Goal: Answer question/provide support: Share knowledge or assist other users

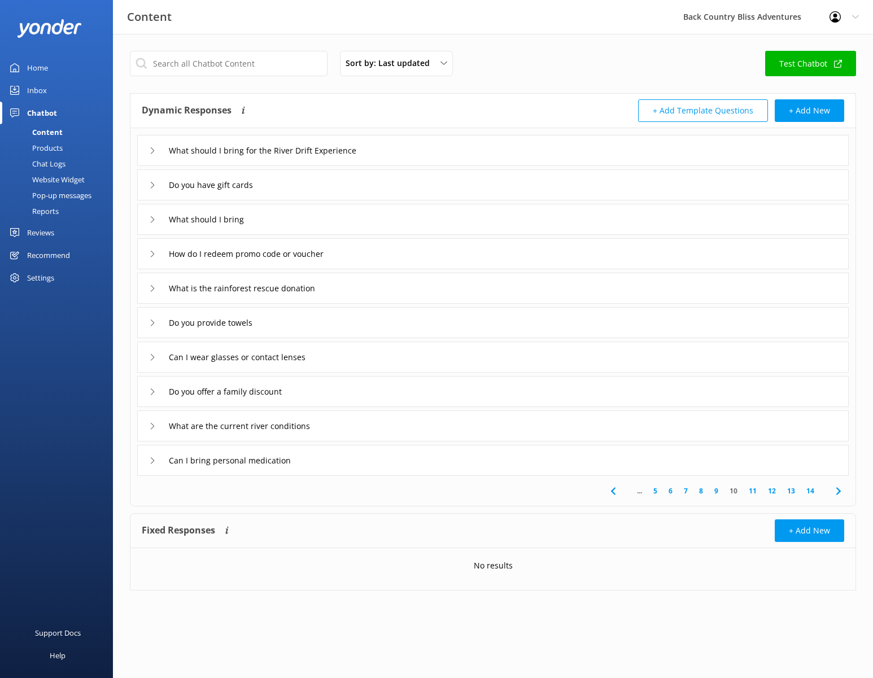
click at [520, 62] on div "Sort by: Last updated Title (A-Z) Last updated Test Chatbot" at bounding box center [493, 67] width 726 height 32
click at [49, 232] on div "Reviews" at bounding box center [40, 232] width 27 height 23
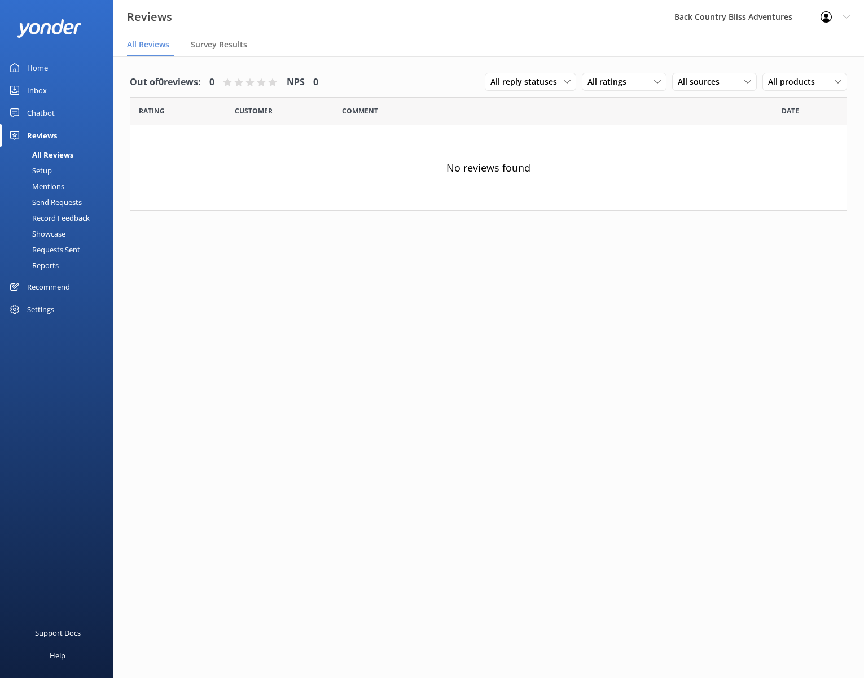
click at [42, 110] on div "Chatbot" at bounding box center [41, 113] width 28 height 23
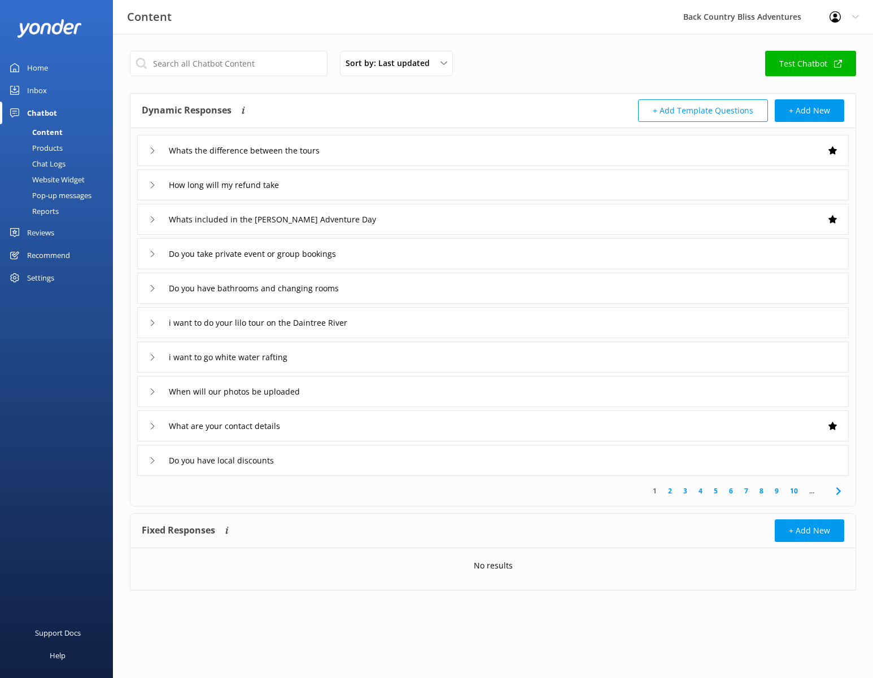
click at [47, 211] on div "Reports" at bounding box center [33, 211] width 52 height 16
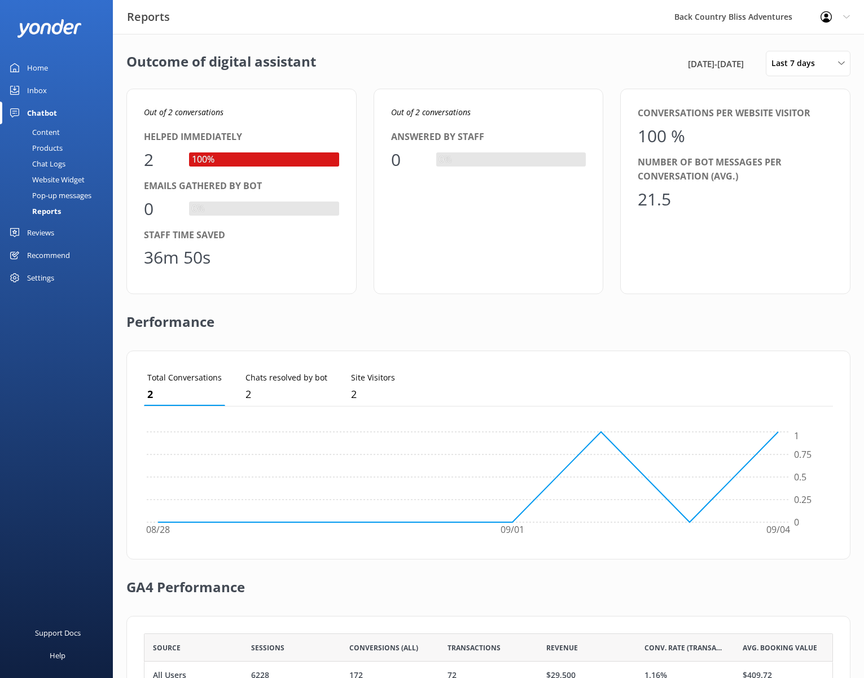
click at [748, 239] on div "Conversations per website visitor 100 % Number of bot messages per conversation…" at bounding box center [735, 191] width 230 height 205
click at [514, 326] on div "Performance" at bounding box center [488, 322] width 724 height 56
click at [515, 302] on div "Performance" at bounding box center [488, 322] width 724 height 56
click at [55, 194] on div "Pop-up messages" at bounding box center [49, 195] width 85 height 16
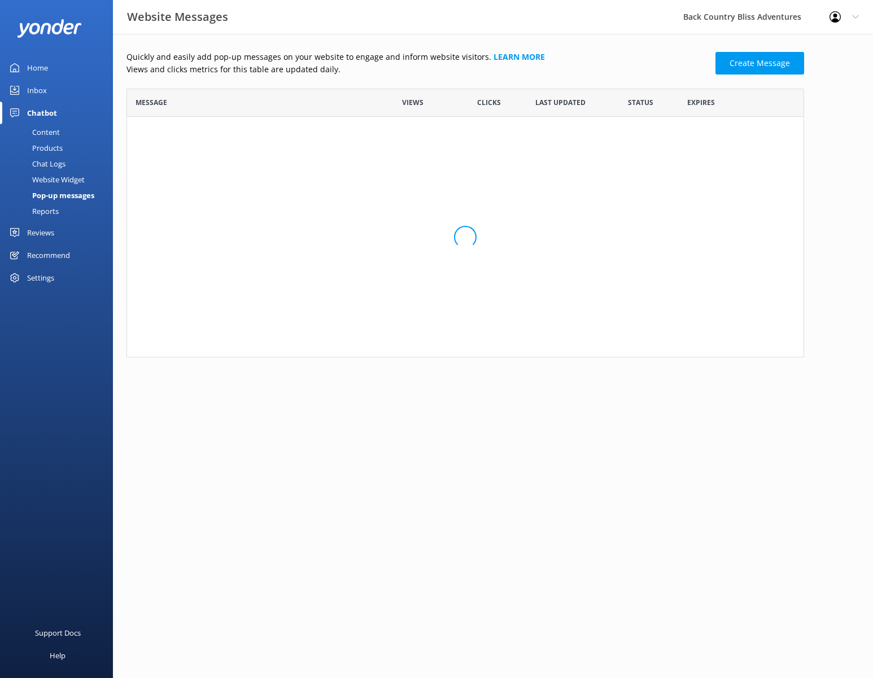
scroll to position [260, 669]
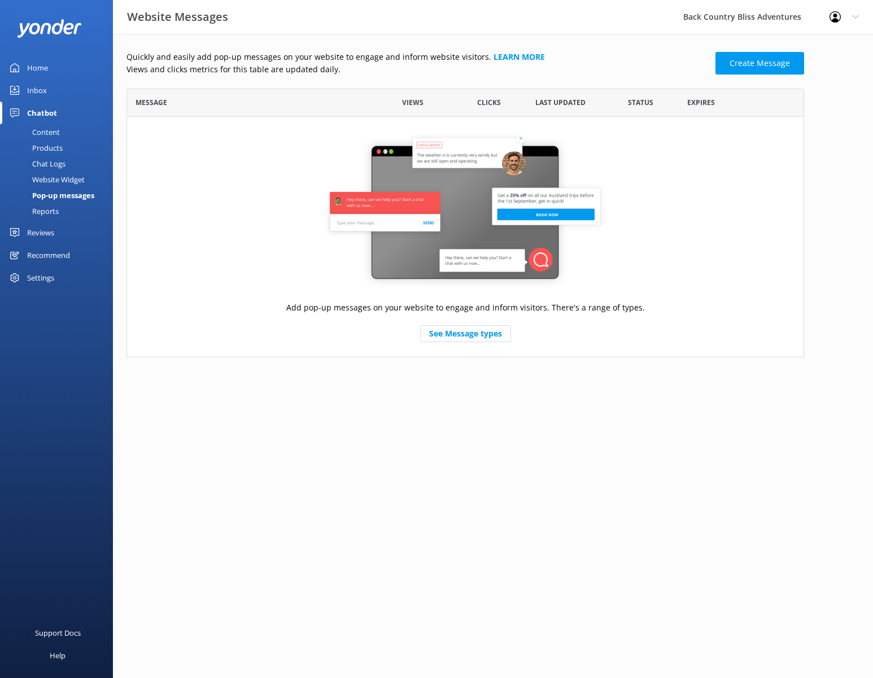
click at [60, 181] on div "Website Widget" at bounding box center [46, 180] width 78 height 16
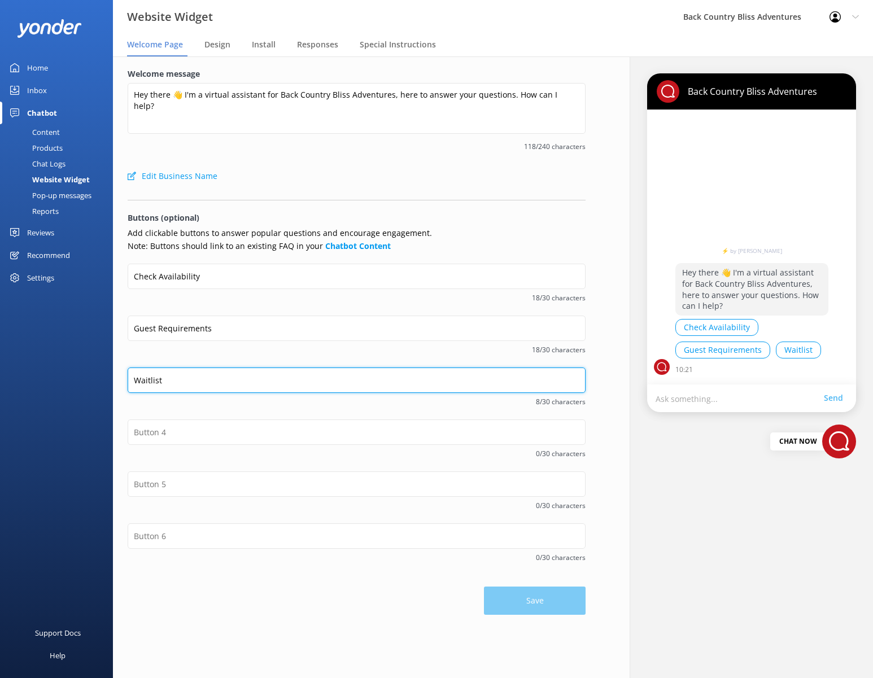
click at [143, 381] on input "Waitlist" at bounding box center [357, 379] width 458 height 25
click at [134, 377] on input "Waitlist" at bounding box center [357, 379] width 458 height 25
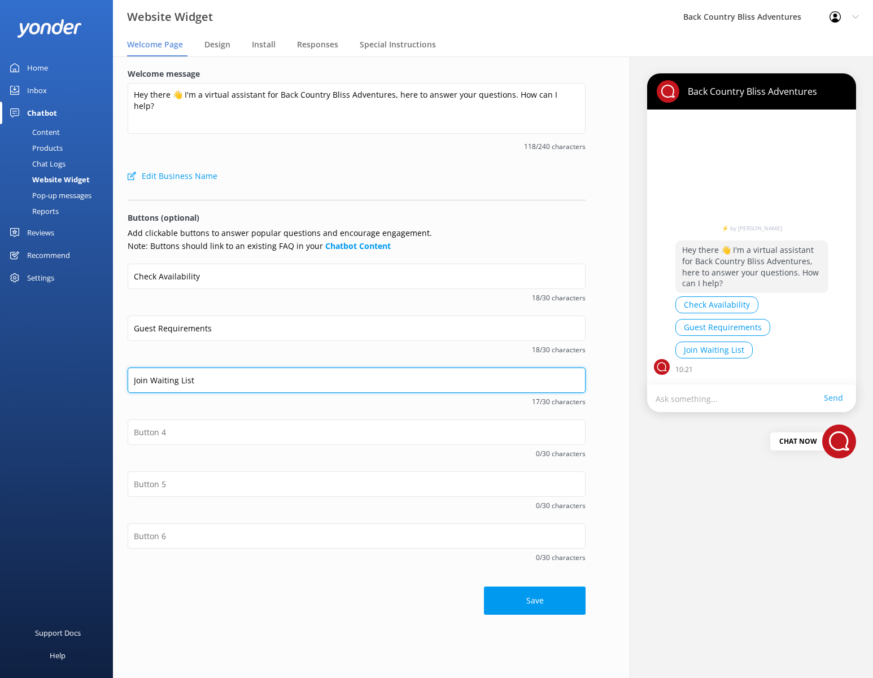
type input "Join Waiting List"
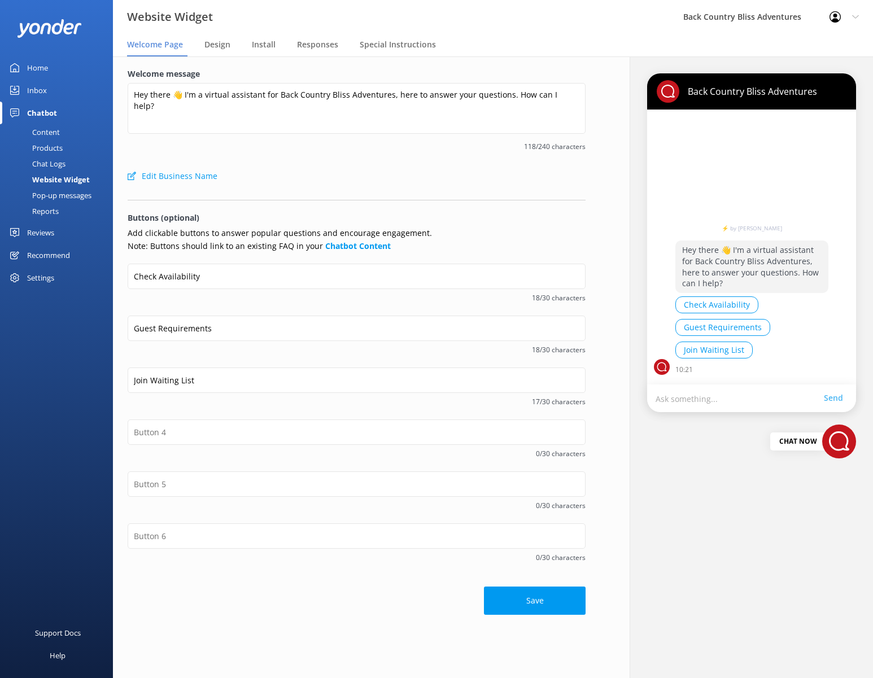
click at [321, 349] on span "18/30 characters" at bounding box center [357, 349] width 458 height 11
click at [537, 598] on button "Save" at bounding box center [535, 602] width 102 height 28
click at [592, 188] on div "Welcome message Hey there 👋 I'm a virtual assistant for Back Country Bliss Adve…" at bounding box center [356, 341] width 487 height 571
click at [316, 145] on span "118/240 characters" at bounding box center [357, 146] width 458 height 11
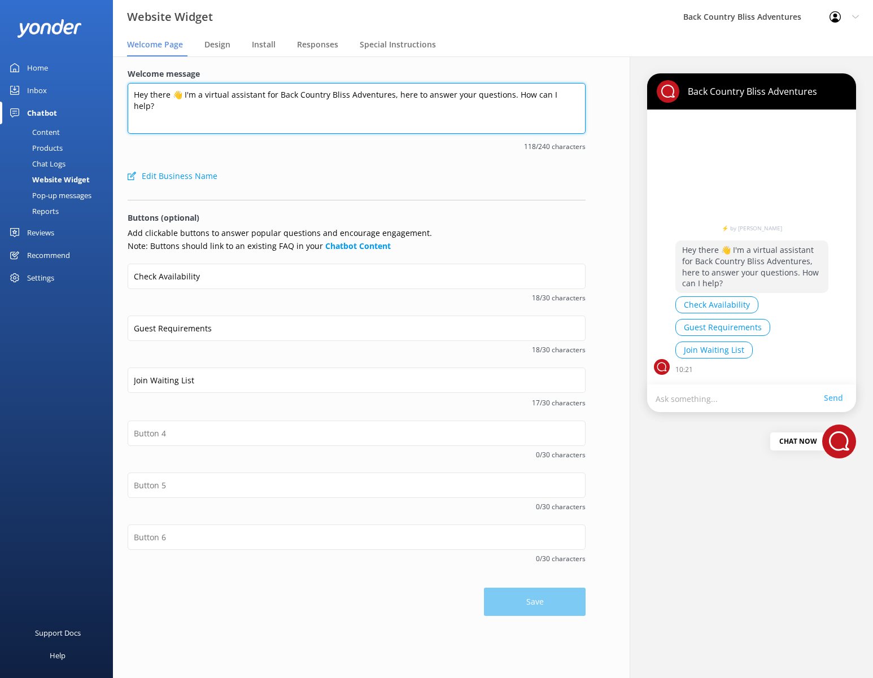
click at [318, 95] on textarea "Hey there 👋 I'm a virtual assistant for Back Country Bliss Adventures, here to …" at bounding box center [357, 108] width 458 height 51
click at [265, 105] on textarea "Hey there 👋 I'm a virtual assistant for Back Country Bliss Adventures, here to …" at bounding box center [357, 108] width 458 height 51
click at [348, 95] on textarea "Hey there 👋 I'm a virtual assistant for Back Country Bliss Adventures, here to …" at bounding box center [357, 108] width 458 height 51
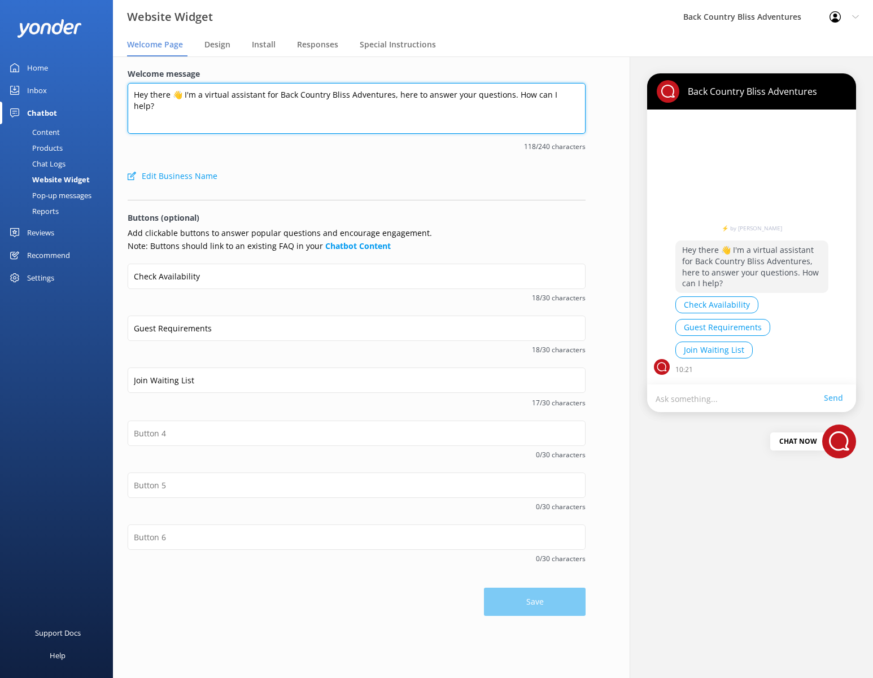
click at [348, 95] on textarea "Hey there 👋 I'm a virtual assistant for Back Country Bliss Adventures, here to …" at bounding box center [357, 108] width 458 height 51
paste textarea "i there 👋 Ready to explore the rainforest? Ask me anything to get started."
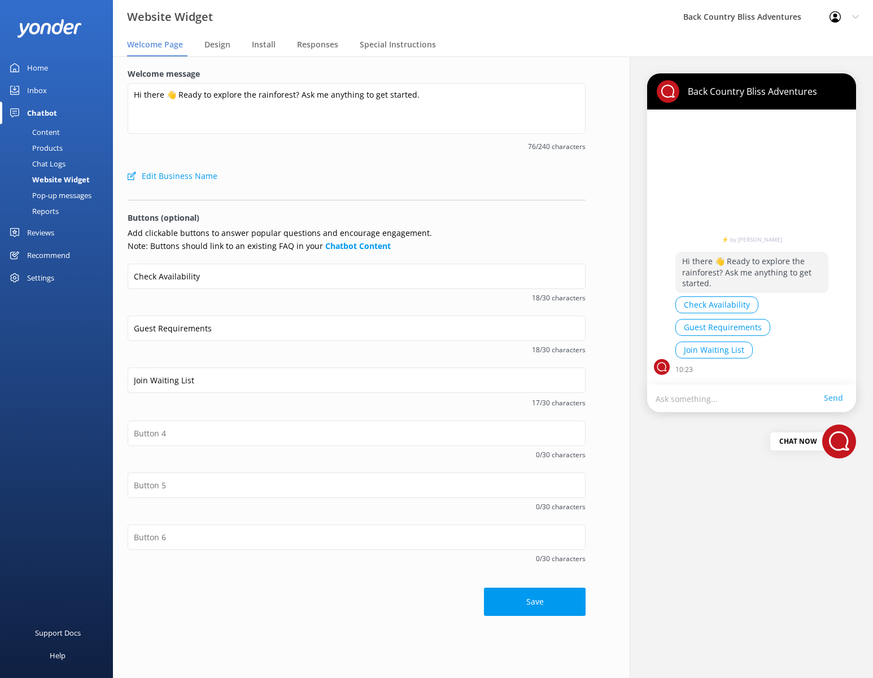
click at [435, 167] on div "Edit Business Name" at bounding box center [357, 176] width 458 height 23
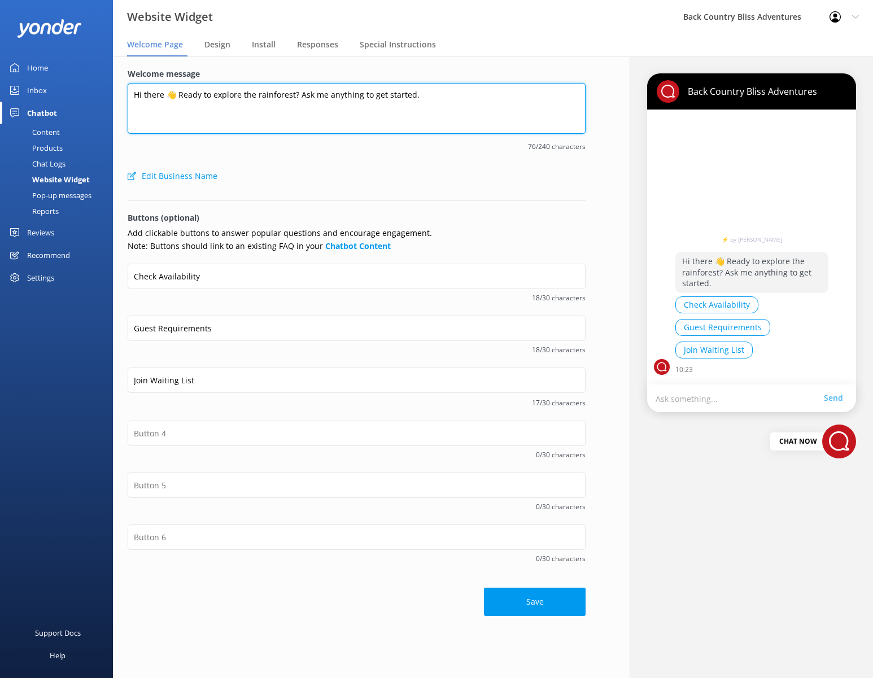
click at [220, 93] on textarea "Hi there 👋 Ready to explore the rainforest? Ask me anything to get started." at bounding box center [357, 108] width 458 height 51
paste textarea "👋 Ready for your rainforest adventure? Choose an option below or ask me a quest…"
type textarea "Hi 👋 Ready for your rainforest adventure? Choose an option below or ask me a qu…"
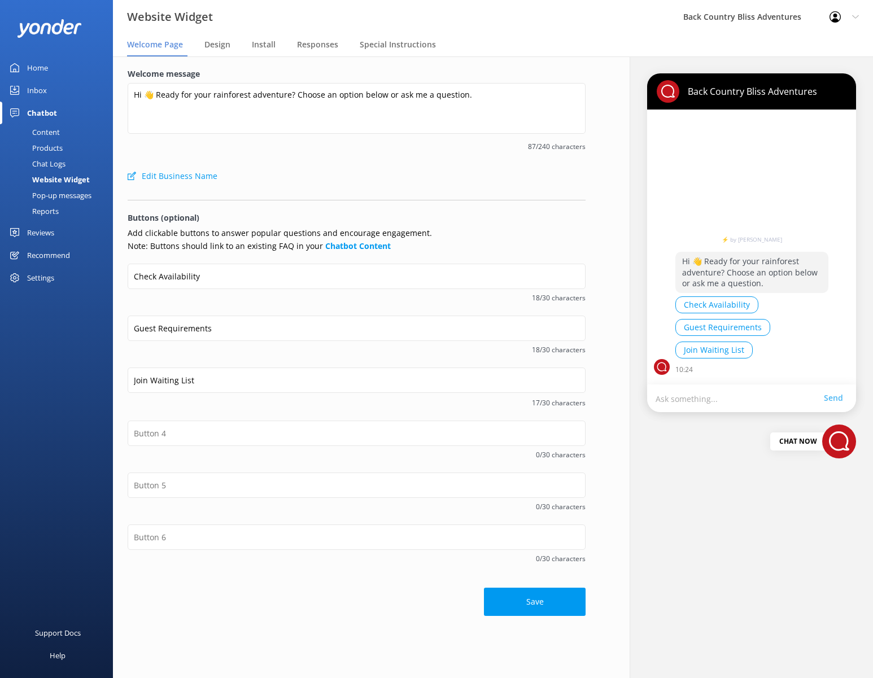
click at [431, 156] on div "Welcome message Hi 👋 Ready for your rainforest adventure? Choose an option belo…" at bounding box center [357, 116] width 458 height 97
click at [748, 189] on div "⚡ by Yonder Hi 👋 Ready for your rainforest adventure? Choose an option below or…" at bounding box center [751, 243] width 153 height 261
click at [550, 597] on button "Save" at bounding box center [535, 602] width 102 height 28
click at [47, 115] on div "Chatbot" at bounding box center [42, 113] width 30 height 23
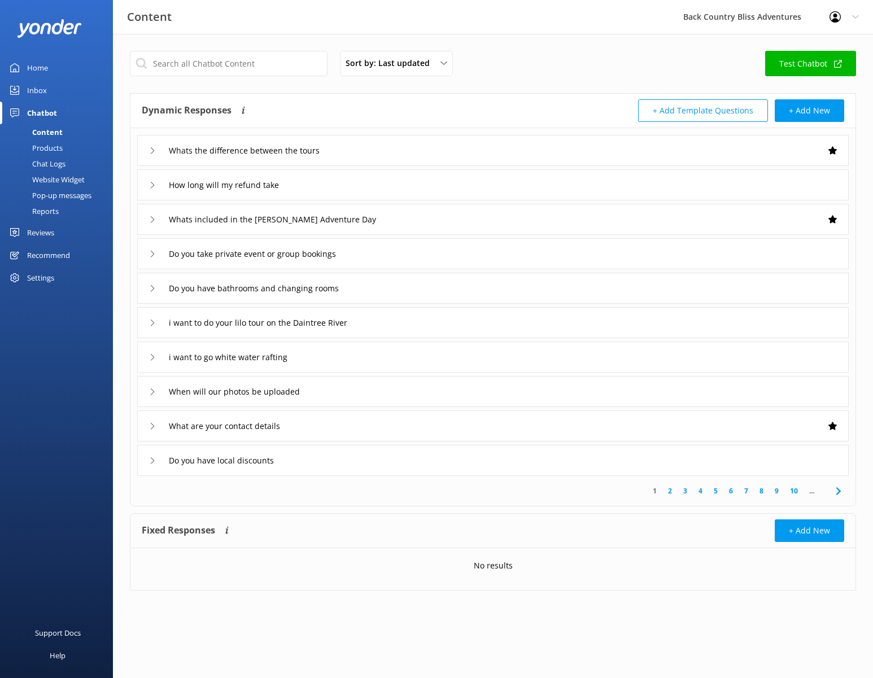
click at [805, 58] on link "Test Chatbot" at bounding box center [810, 63] width 91 height 25
click at [62, 164] on div "Chat Logs" at bounding box center [36, 164] width 59 height 16
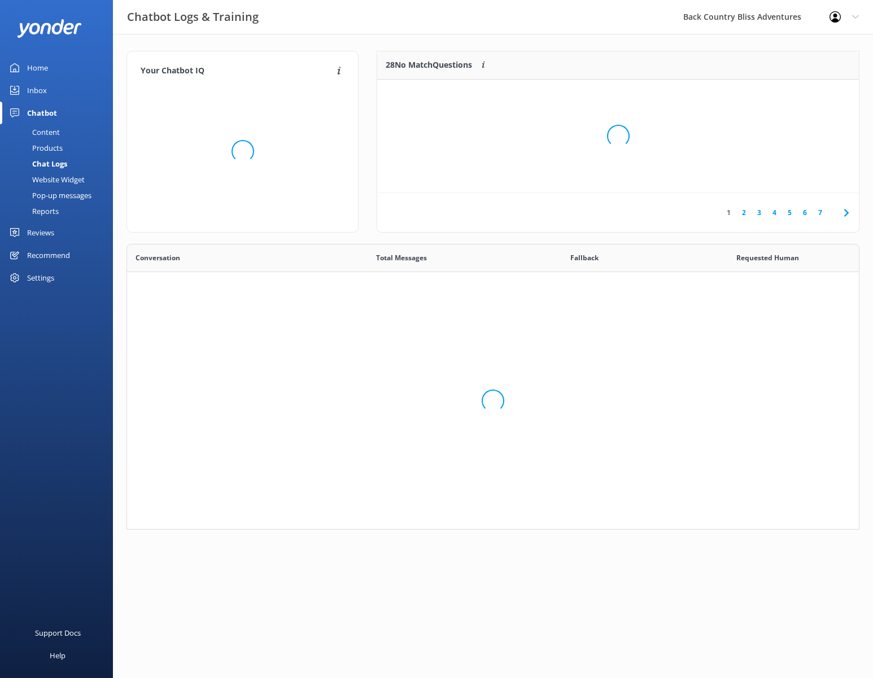
scroll to position [277, 724]
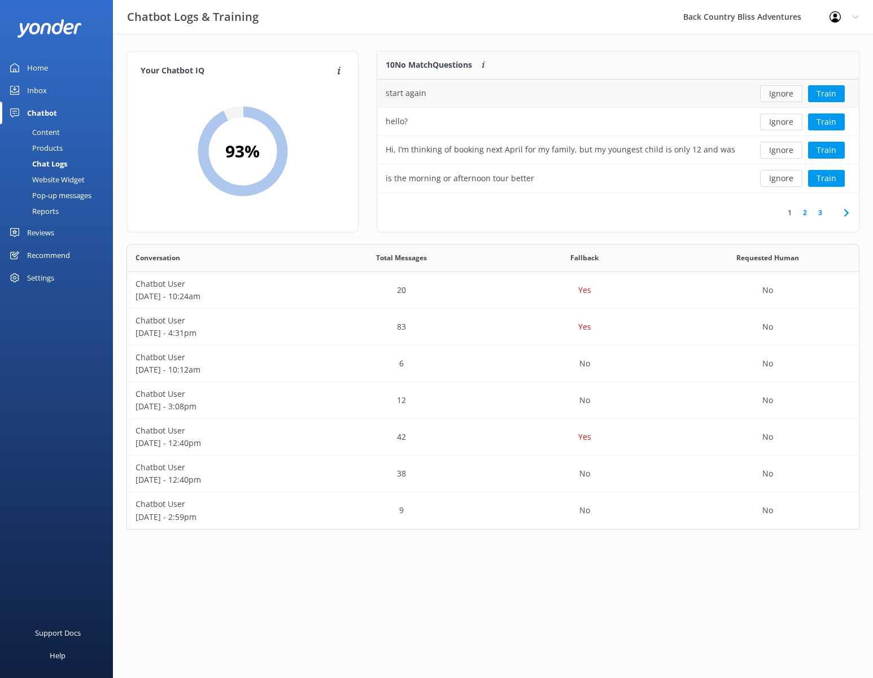
click at [773, 93] on button "Ignore" at bounding box center [781, 93] width 42 height 17
click at [68, 196] on div "Pop-up messages" at bounding box center [49, 195] width 85 height 16
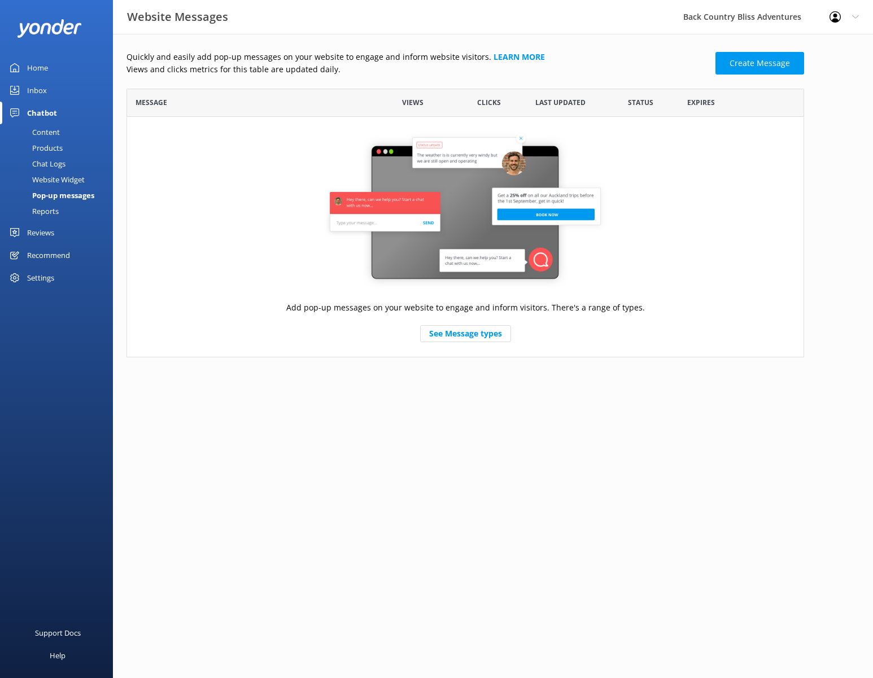
scroll to position [260, 669]
click at [36, 85] on div "Inbox" at bounding box center [37, 90] width 20 height 23
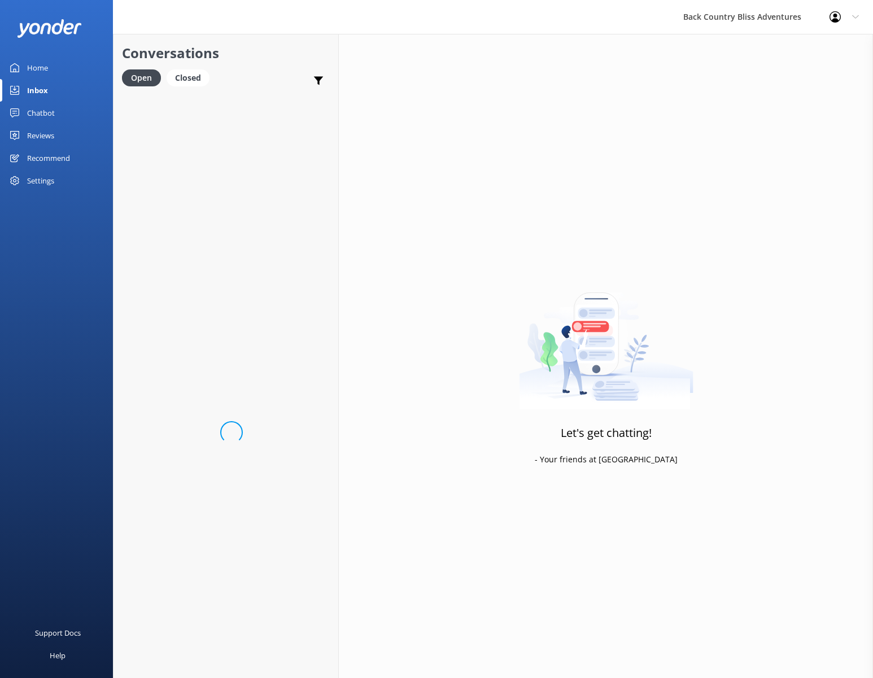
click at [37, 88] on div "Inbox" at bounding box center [37, 90] width 21 height 23
click at [268, 119] on p "Bot: ⚡ Thanks for your message, we'll get back to you as soon as we can. You're…" at bounding box center [226, 122] width 161 height 10
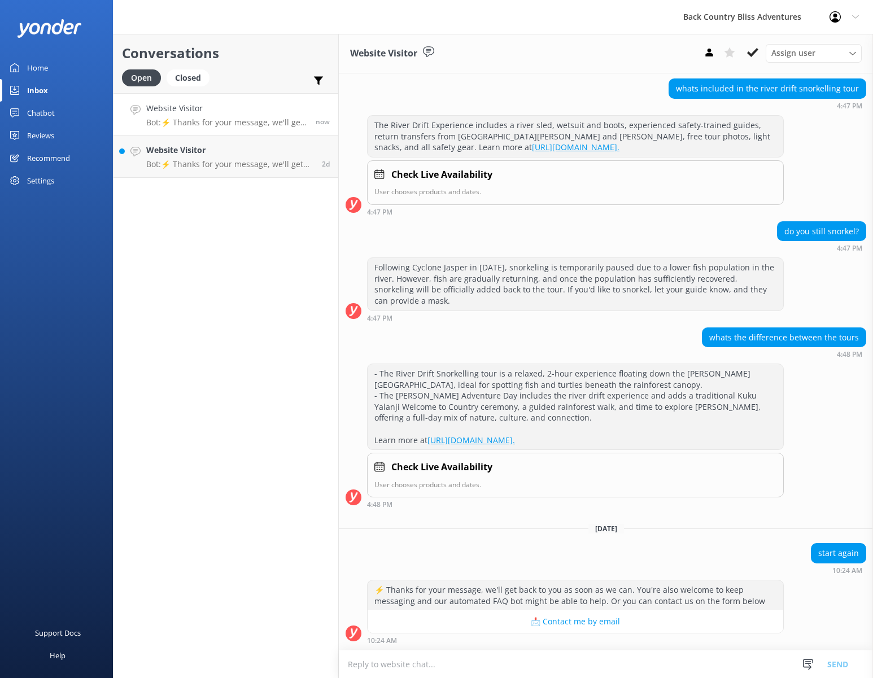
scroll to position [984, 0]
click at [752, 51] on icon at bounding box center [752, 52] width 11 height 11
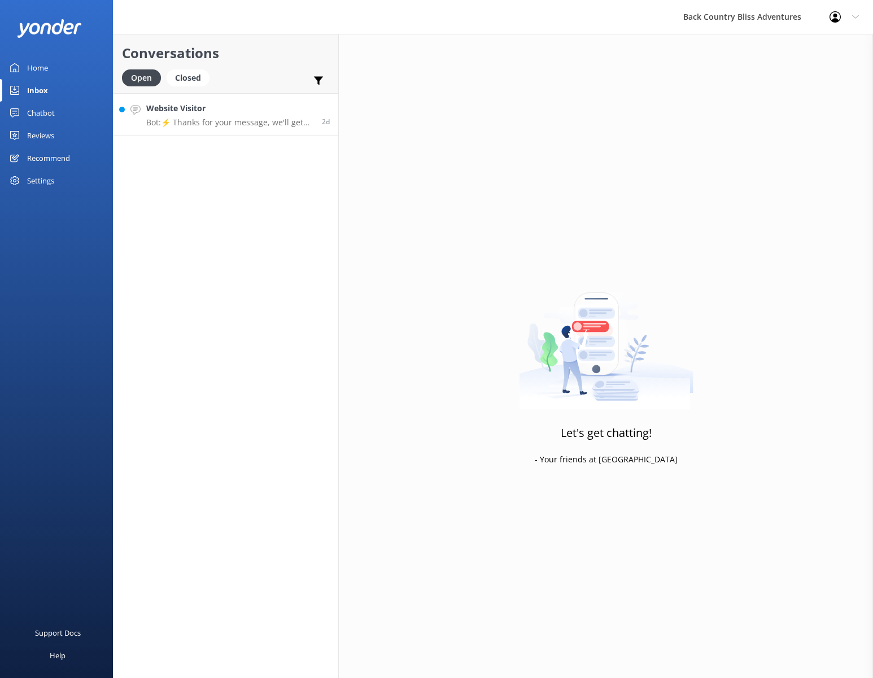
click at [224, 114] on h4 "Website Visitor" at bounding box center [229, 108] width 167 height 12
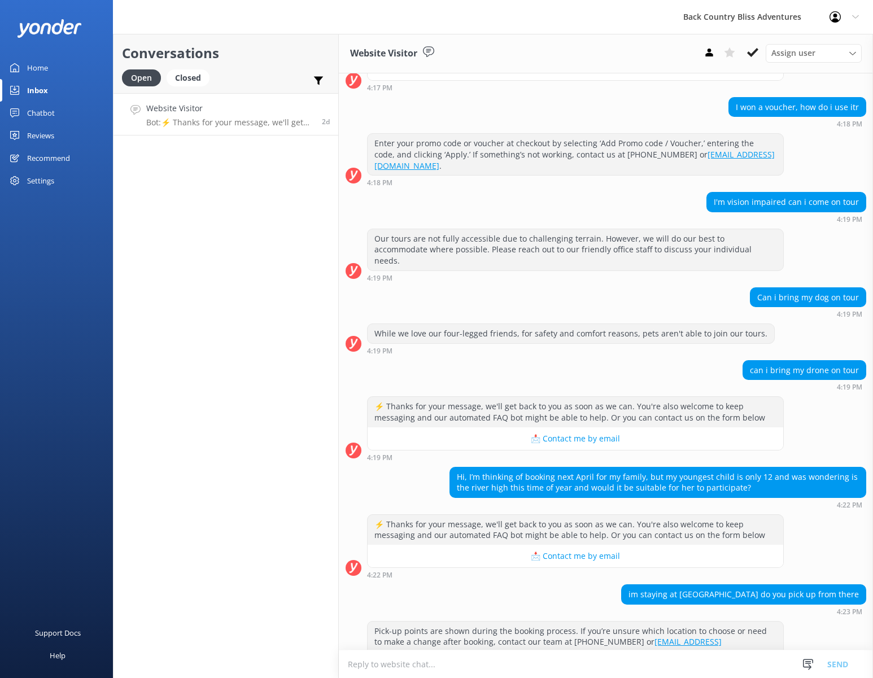
scroll to position [2649, 0]
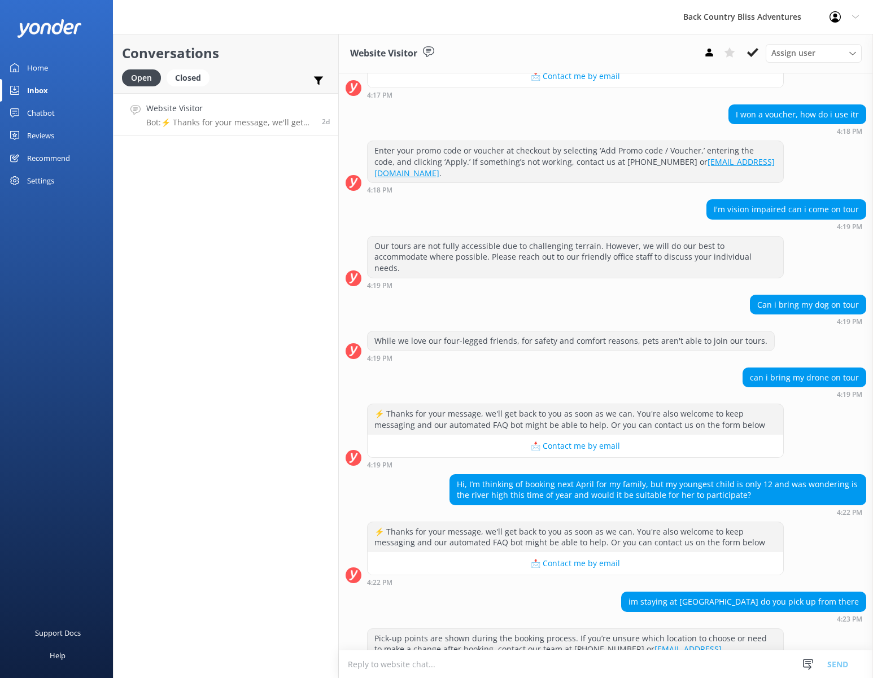
click at [45, 112] on div "Chatbot" at bounding box center [41, 113] width 28 height 23
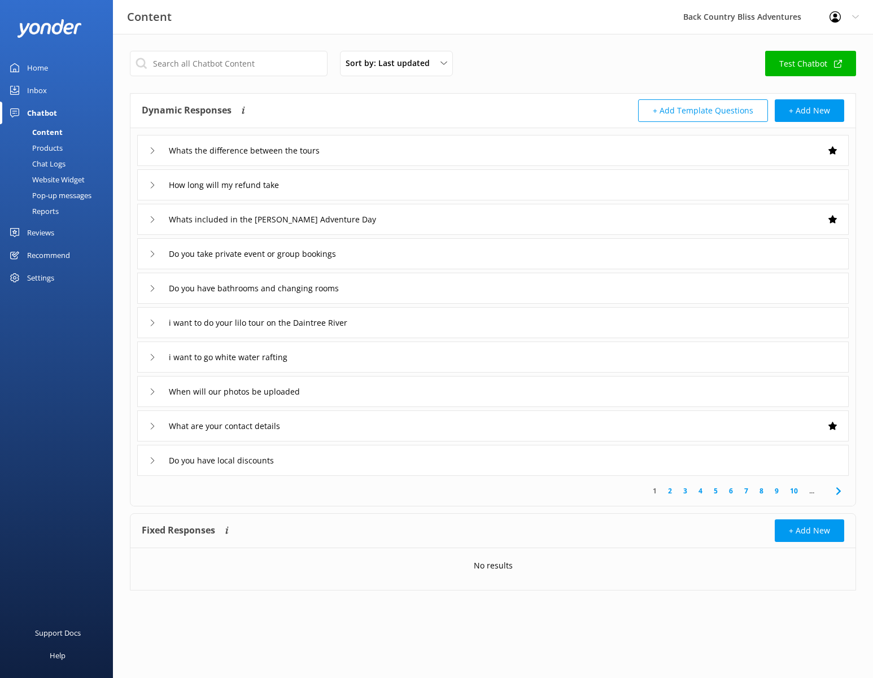
click at [49, 148] on div "Products" at bounding box center [35, 148] width 56 height 16
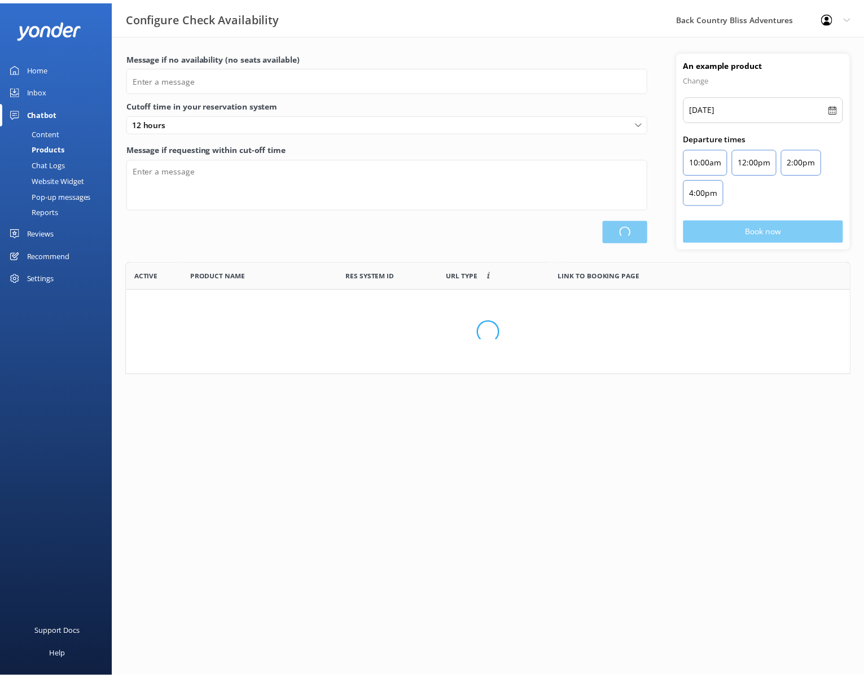
scroll to position [331, 723]
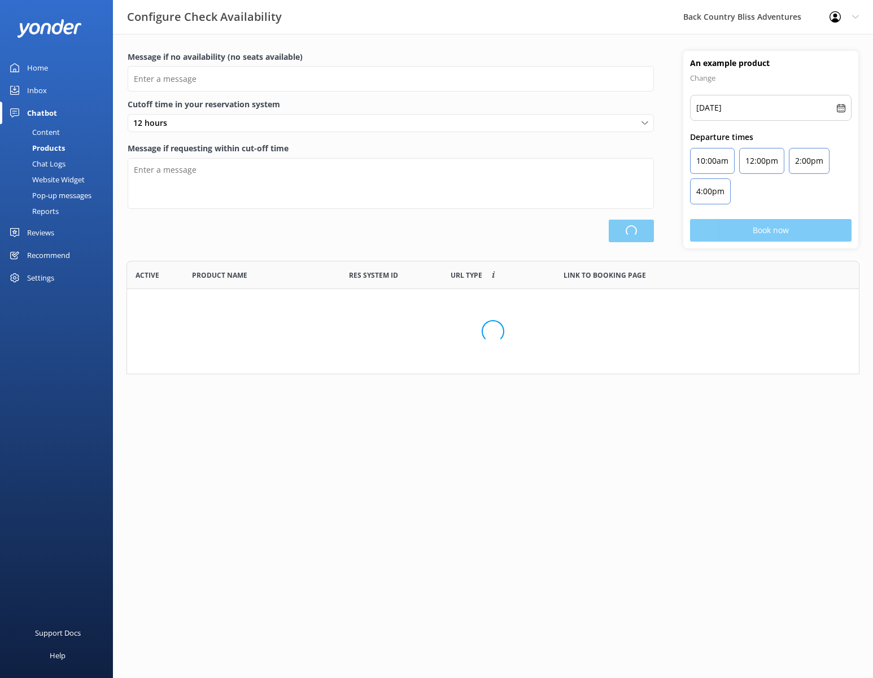
type input "There are no seats available, please check an alternative day"
type textarea "Our online booking system closes {hours} prior to departure. Please contact us …"
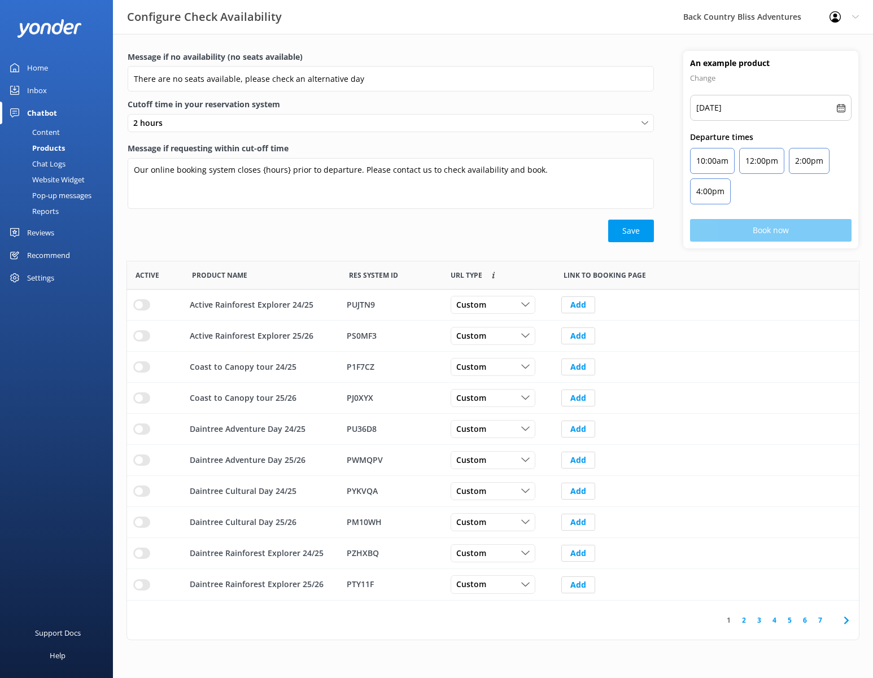
click at [42, 133] on div "Content" at bounding box center [33, 132] width 53 height 16
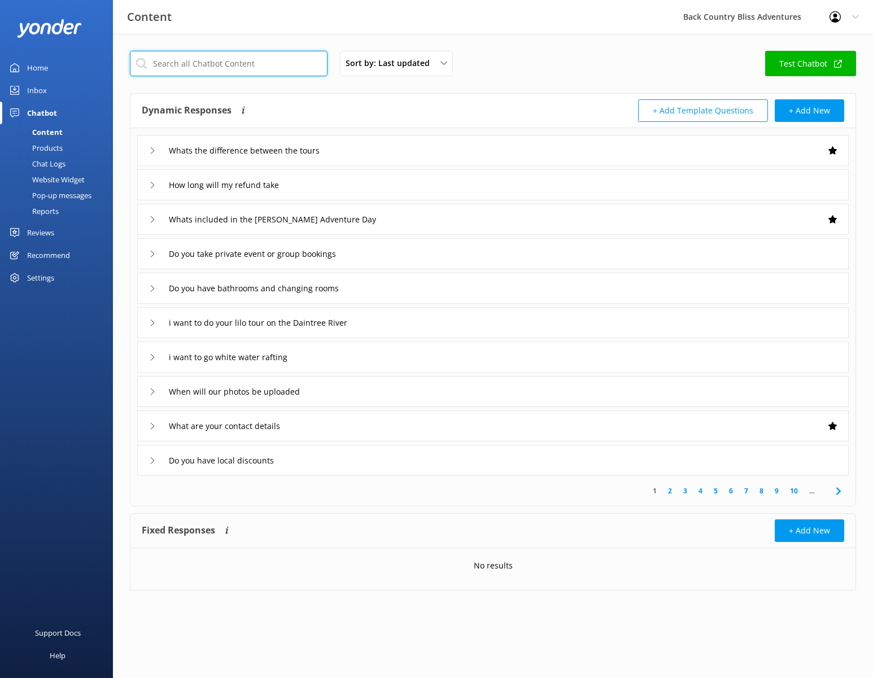
click at [200, 63] on input "text" at bounding box center [229, 63] width 198 height 25
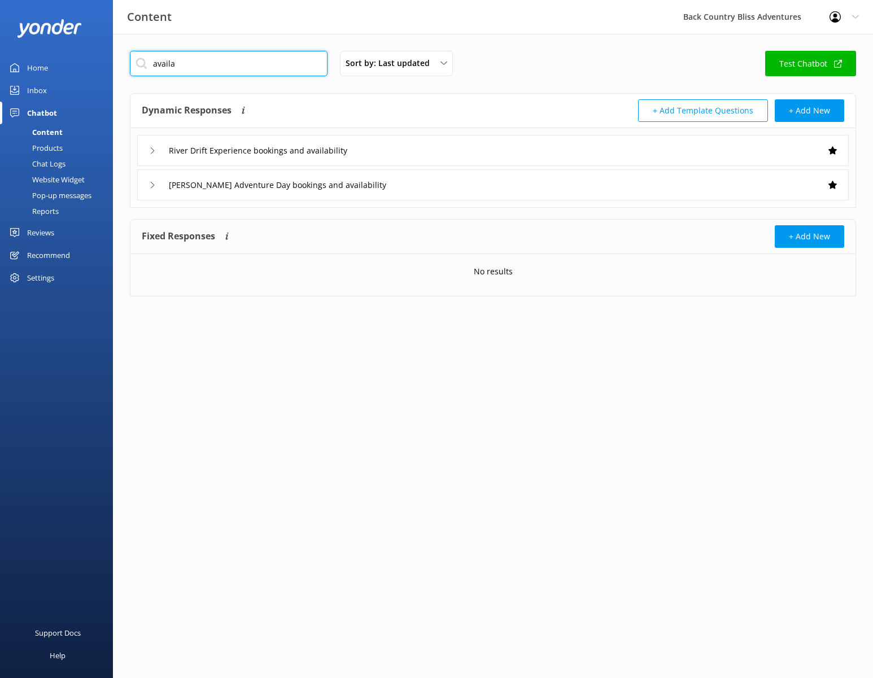
click at [200, 63] on input "availa" at bounding box center [229, 63] width 198 height 25
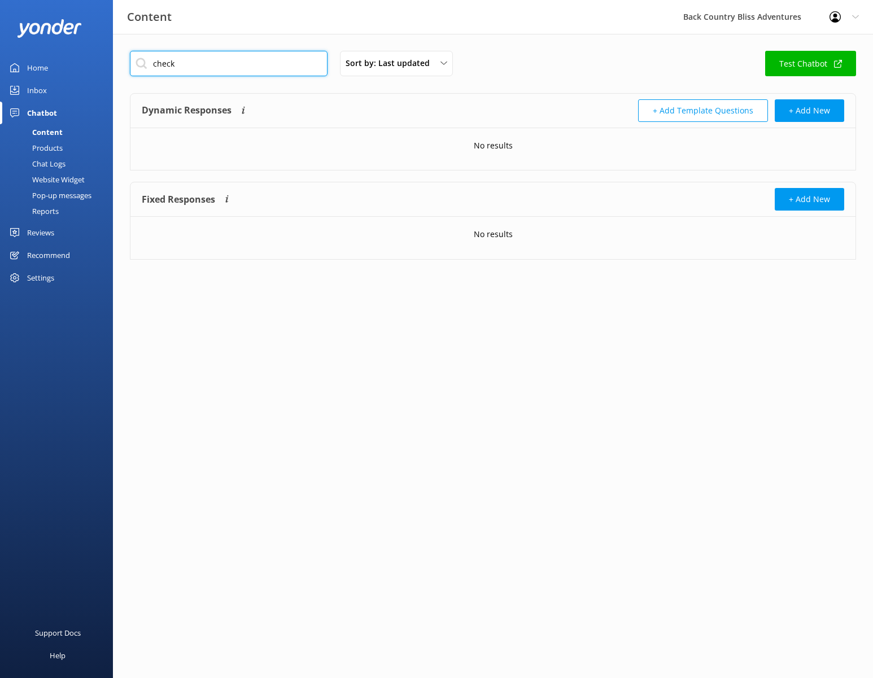
type input "check"
click at [567, 63] on div "check Sort by: Last updated Title (A-Z) Last updated Test Chatbot" at bounding box center [493, 67] width 726 height 32
click at [52, 147] on div "Products" at bounding box center [35, 148] width 56 height 16
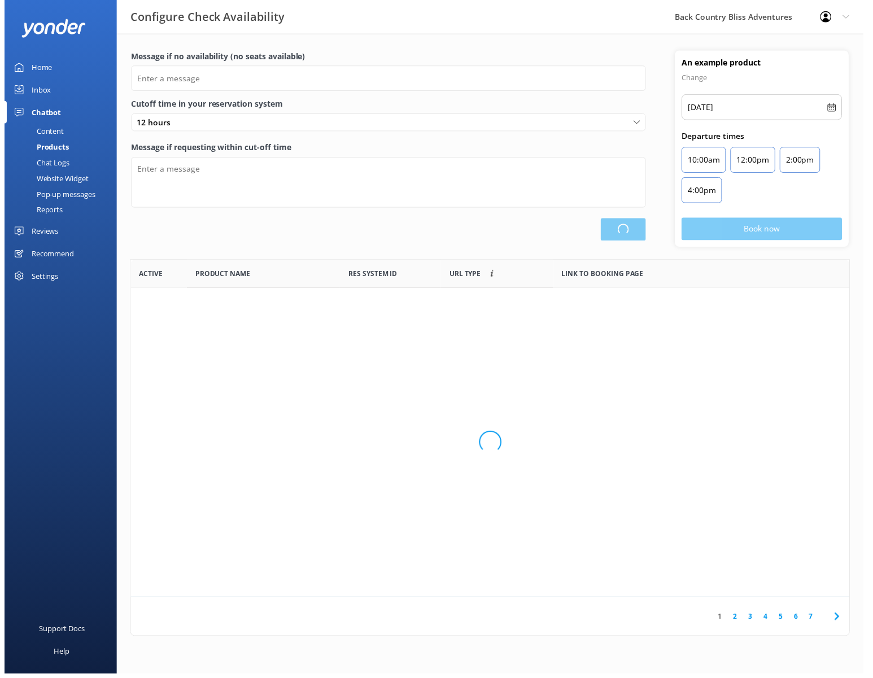
scroll to position [331, 723]
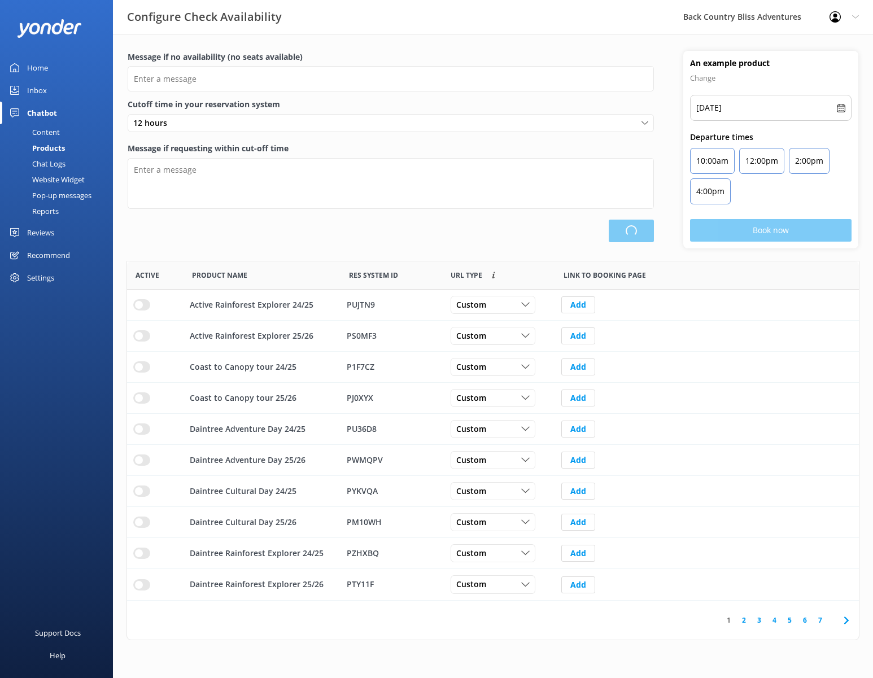
type input "There are no seats available, please check an alternative day"
type textarea "Our online booking system closes {hours} prior to departure. Please contact us …"
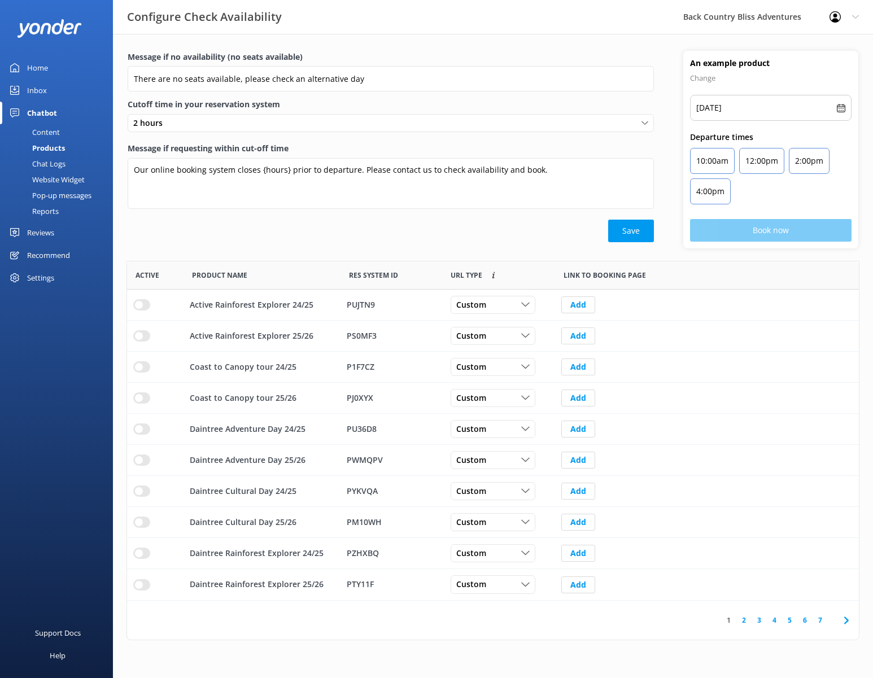
click at [61, 194] on div "Pop-up messages" at bounding box center [49, 195] width 85 height 16
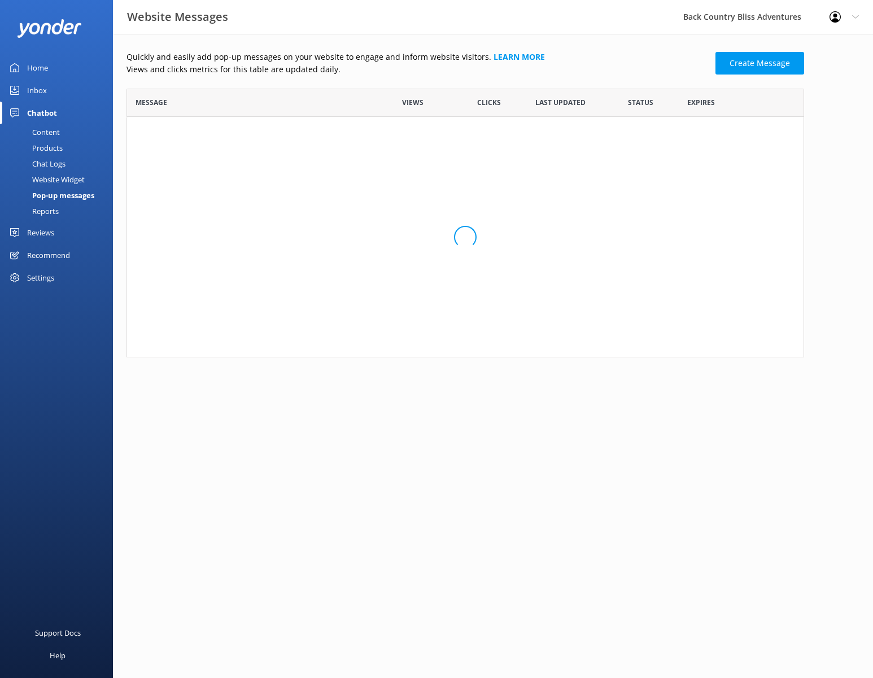
scroll to position [260, 669]
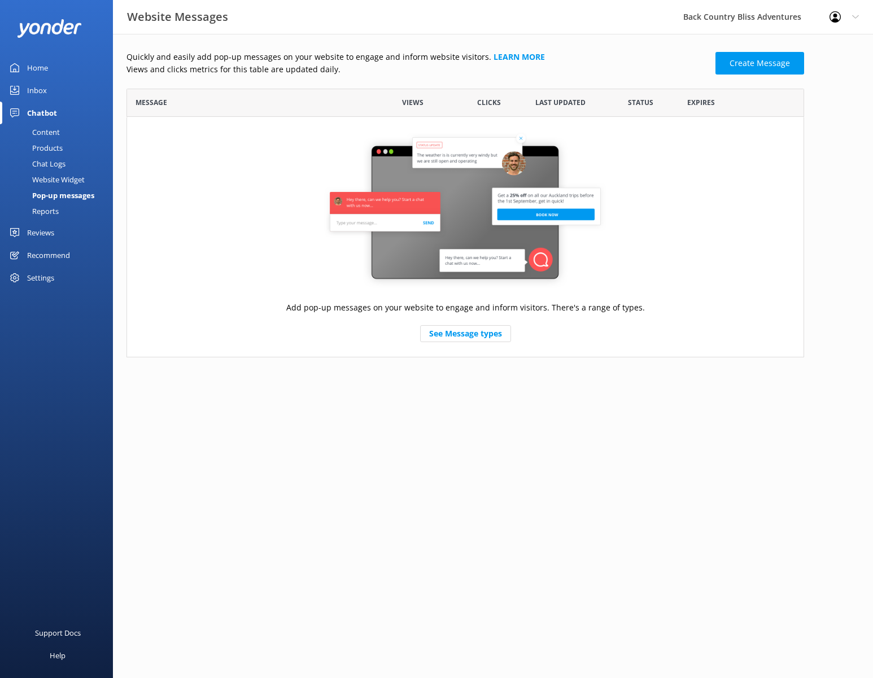
click at [50, 135] on div "Content" at bounding box center [33, 132] width 53 height 16
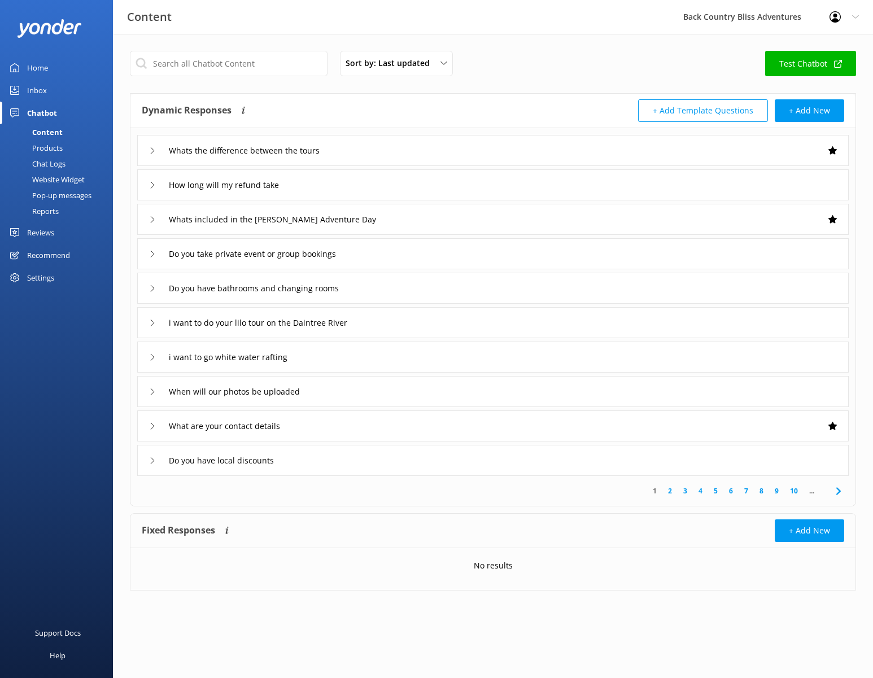
click at [47, 113] on div "Chatbot" at bounding box center [42, 113] width 30 height 23
click at [51, 276] on div "Settings" at bounding box center [40, 277] width 27 height 23
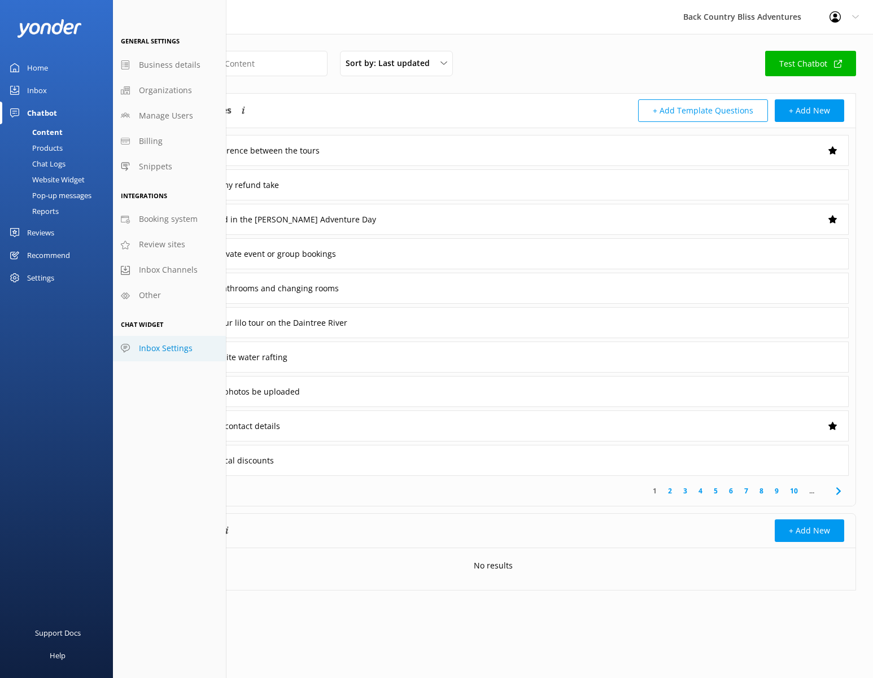
click at [185, 351] on span "Inbox Settings" at bounding box center [166, 348] width 54 height 12
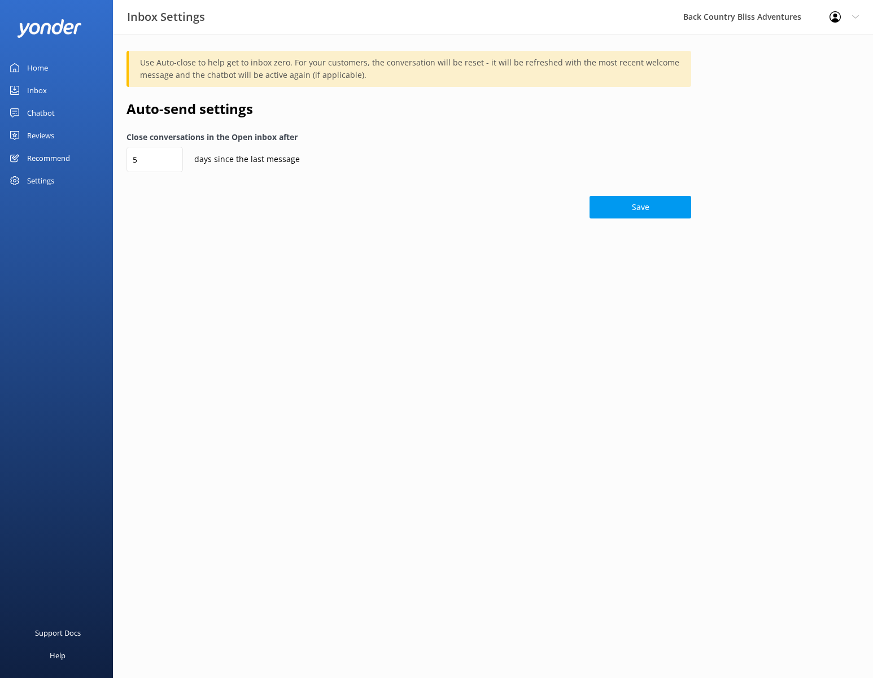
click at [269, 246] on html "Inbox Settings Back Country Bliss Adventures Profile Settings Logout Home Inbox…" at bounding box center [436, 339] width 873 height 678
click at [45, 113] on div "Chatbot" at bounding box center [41, 113] width 28 height 23
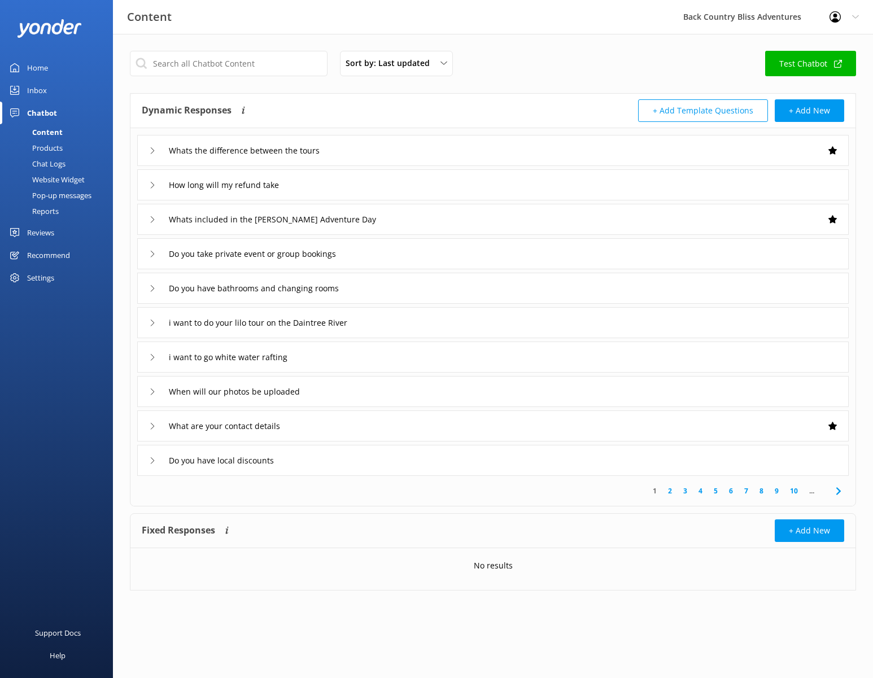
click at [52, 164] on div "Chat Logs" at bounding box center [36, 164] width 59 height 16
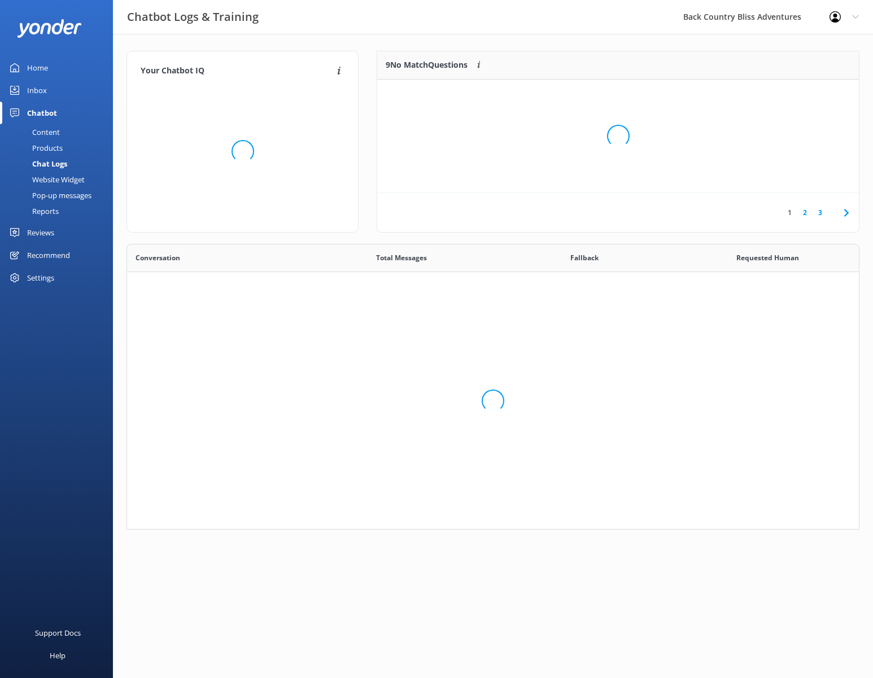
scroll to position [277, 724]
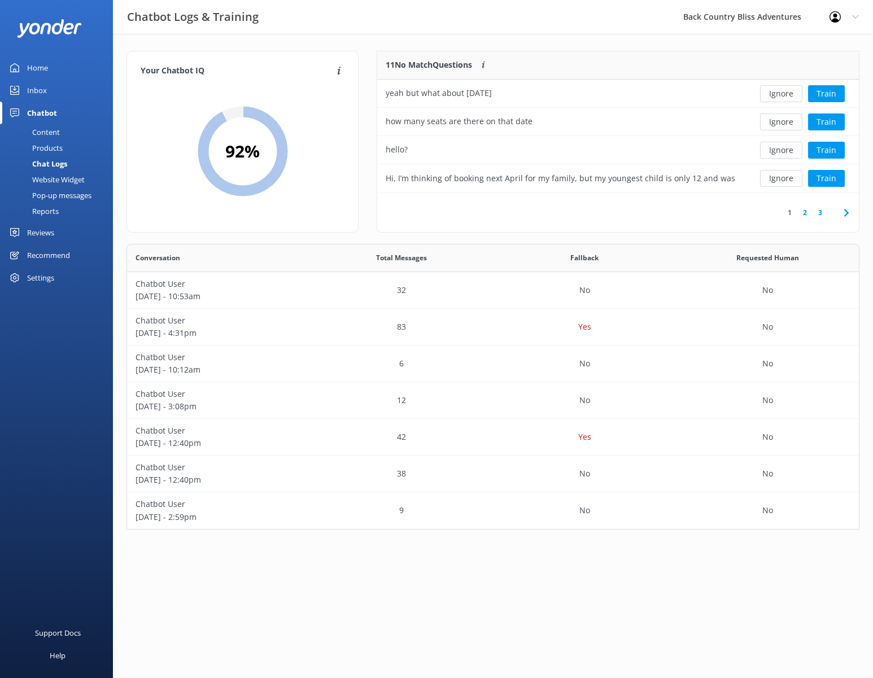
click at [36, 90] on div "Inbox" at bounding box center [37, 90] width 20 height 23
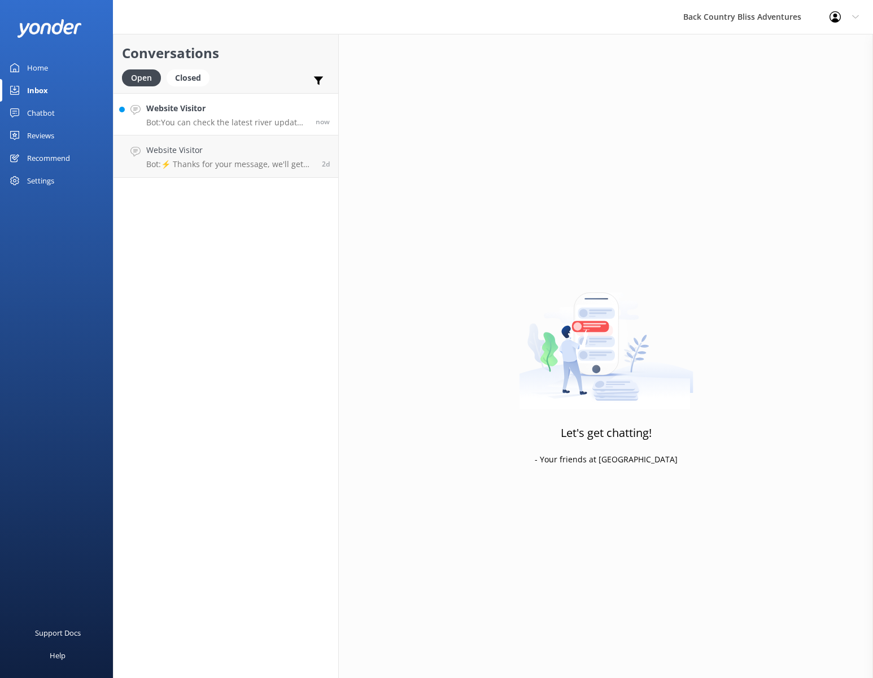
click at [225, 120] on p "Bot: You can check the latest river updates for the River Drift Experience at […" at bounding box center [226, 122] width 161 height 10
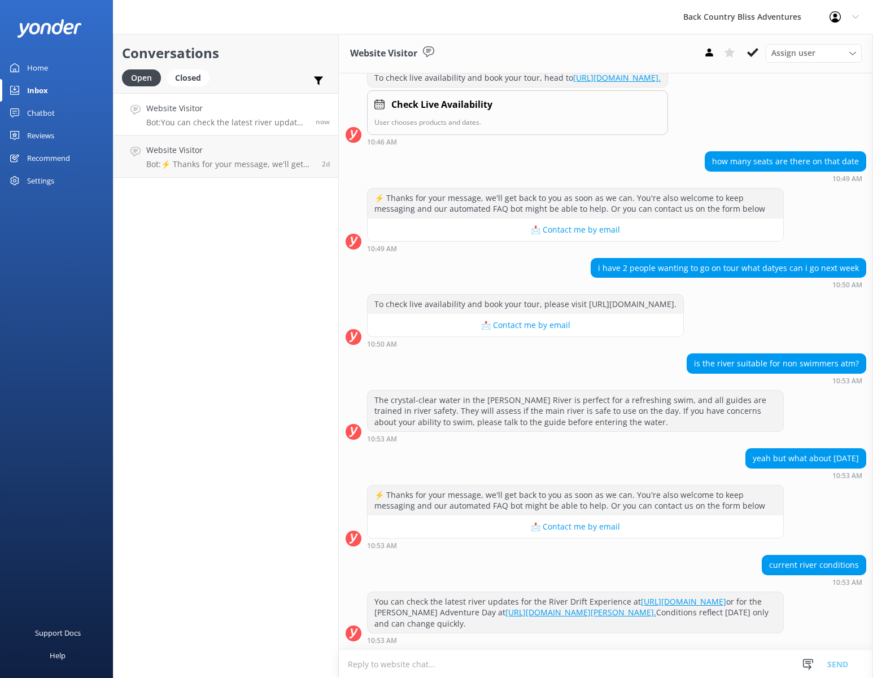
scroll to position [1721, 0]
click at [521, 411] on div "The crystal-clear water in the [PERSON_NAME] River is perfect for a refreshing …" at bounding box center [574, 411] width 415 height 41
click at [768, 365] on div "is the river suitable for non swimmers atm?" at bounding box center [776, 363] width 178 height 19
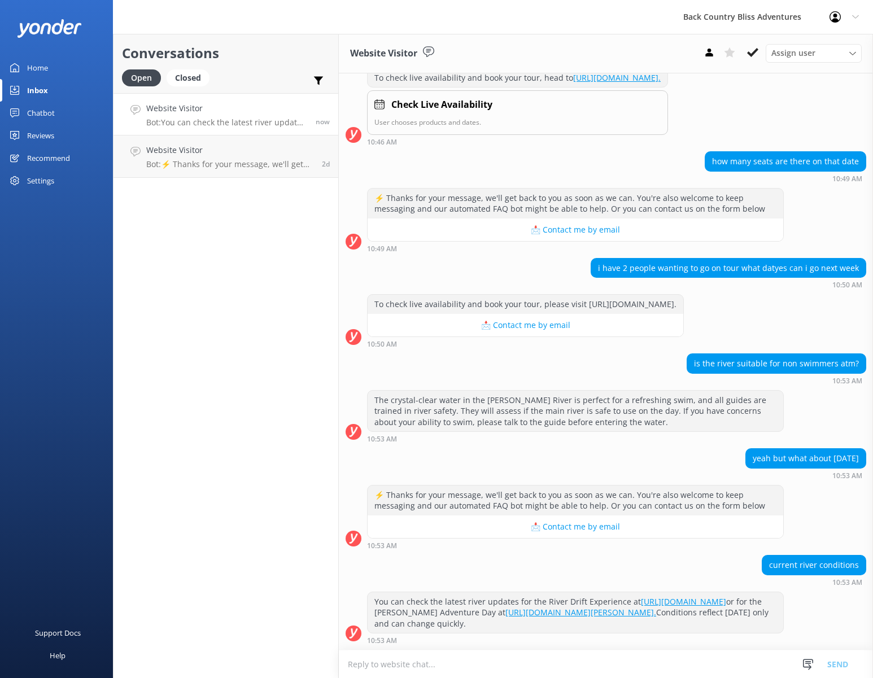
click at [768, 365] on div "is the river suitable for non swimmers atm?" at bounding box center [776, 363] width 178 height 19
click at [41, 110] on div "Chatbot" at bounding box center [41, 113] width 28 height 23
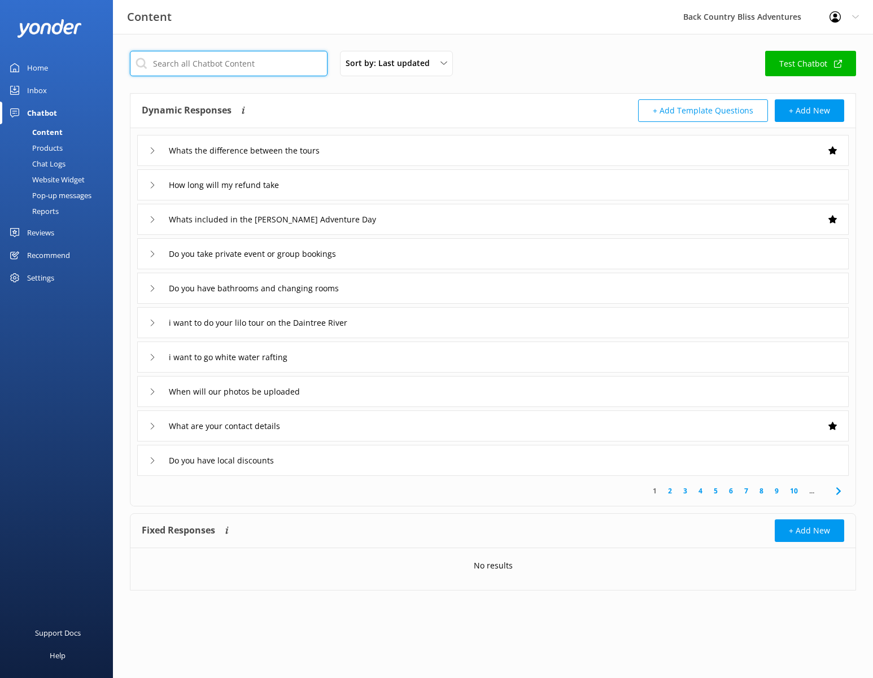
click at [226, 65] on input "text" at bounding box center [229, 63] width 198 height 25
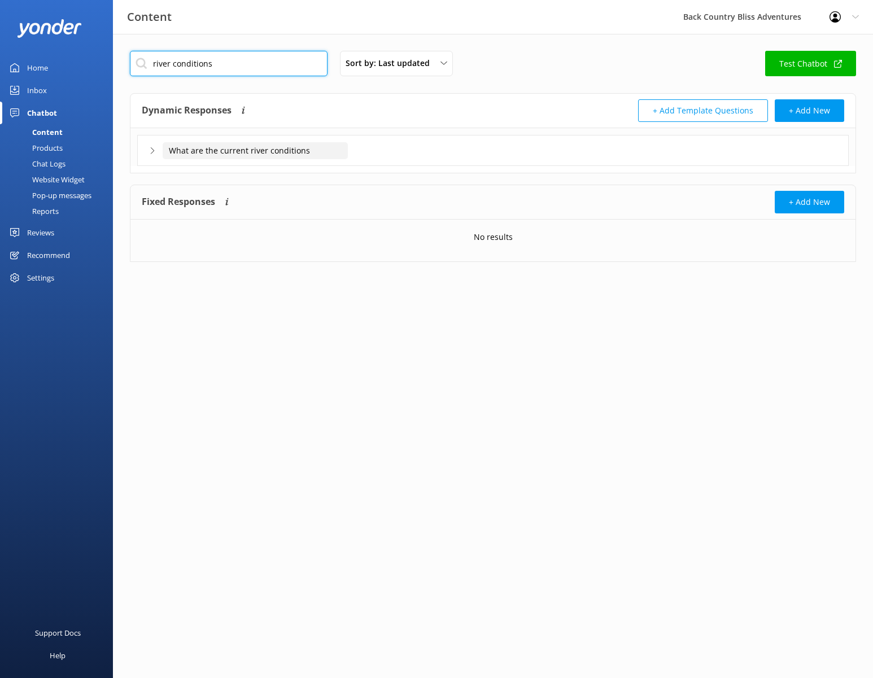
type input "river conditions"
click at [258, 149] on input "What are the current river conditions" at bounding box center [255, 150] width 185 height 17
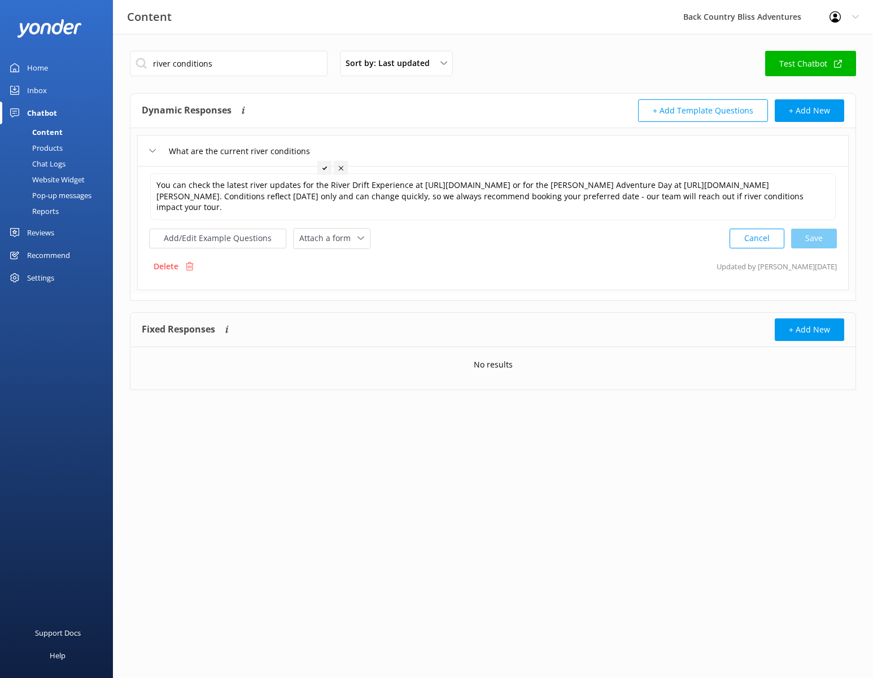
click at [606, 255] on div "You can check the latest river updates for the River Drift Experience at [URL][…" at bounding box center [492, 228] width 711 height 124
click at [210, 239] on button "Add/Edit Example Questions" at bounding box center [217, 239] width 137 height 20
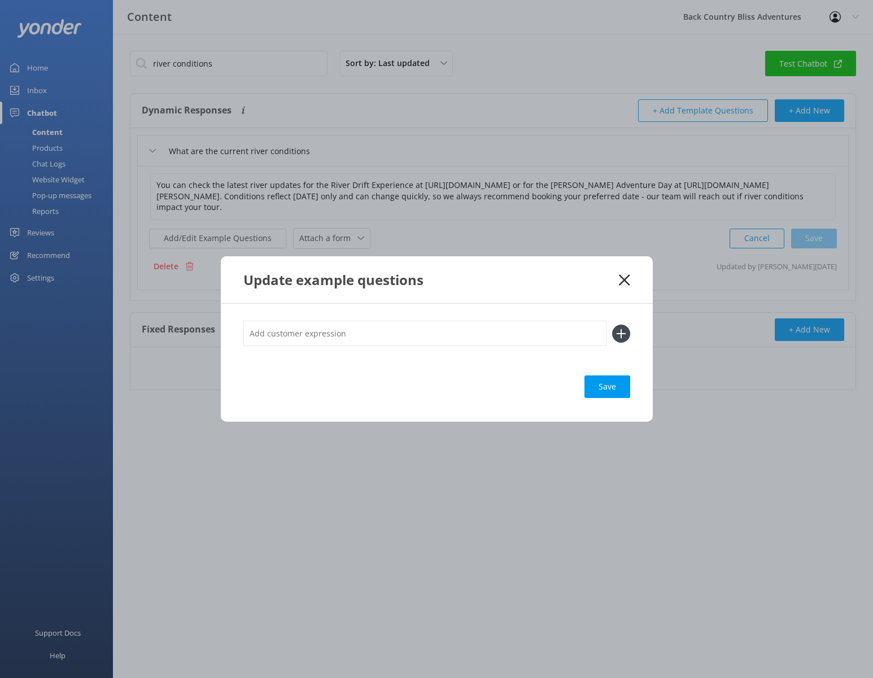
click at [339, 334] on input "text" at bounding box center [424, 333] width 363 height 25
paste input "is the river suitable for non swimmers atm?"
type input "is the river suitable for non swimmers atm?"
click at [621, 341] on icon at bounding box center [621, 334] width 18 height 18
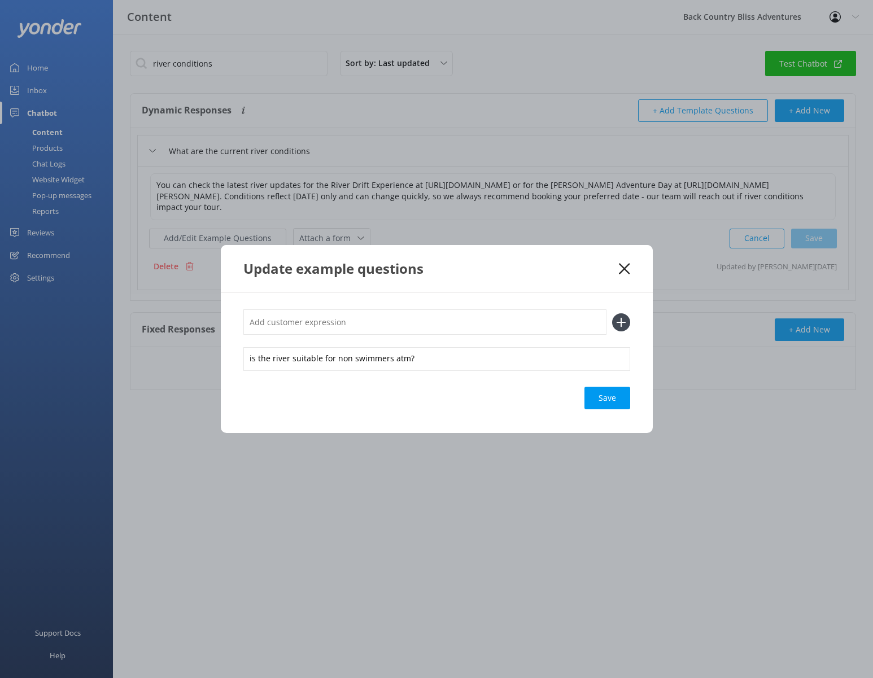
click at [286, 319] on input "text" at bounding box center [424, 321] width 363 height 25
type input "Whats the river like at the moment?"
click at [624, 321] on icon at bounding box center [621, 322] width 18 height 18
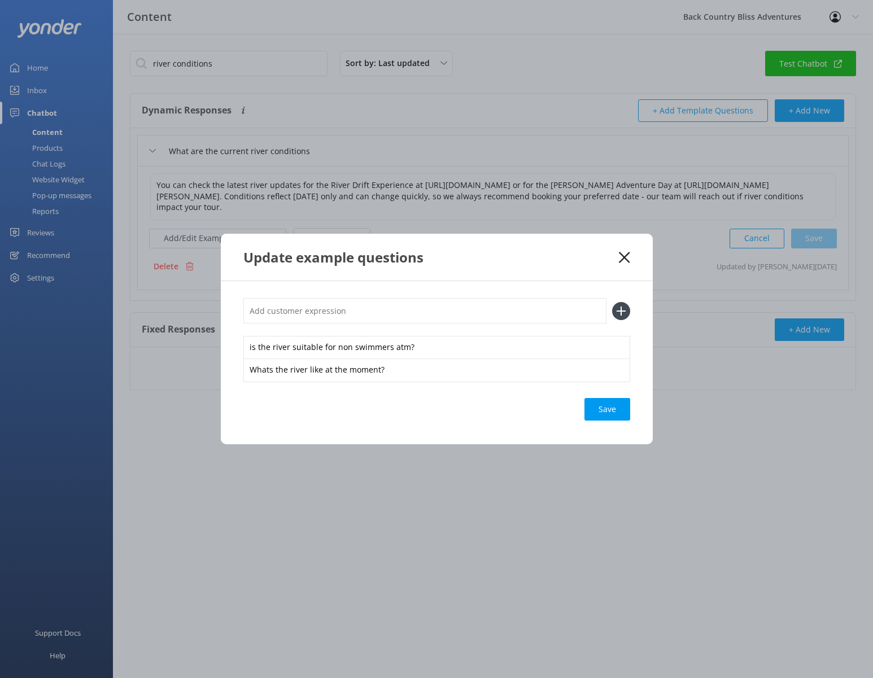
click at [330, 317] on input "text" at bounding box center [424, 310] width 363 height 25
type input "is the river suitable for young children this week?"
click at [624, 310] on icon at bounding box center [621, 311] width 18 height 18
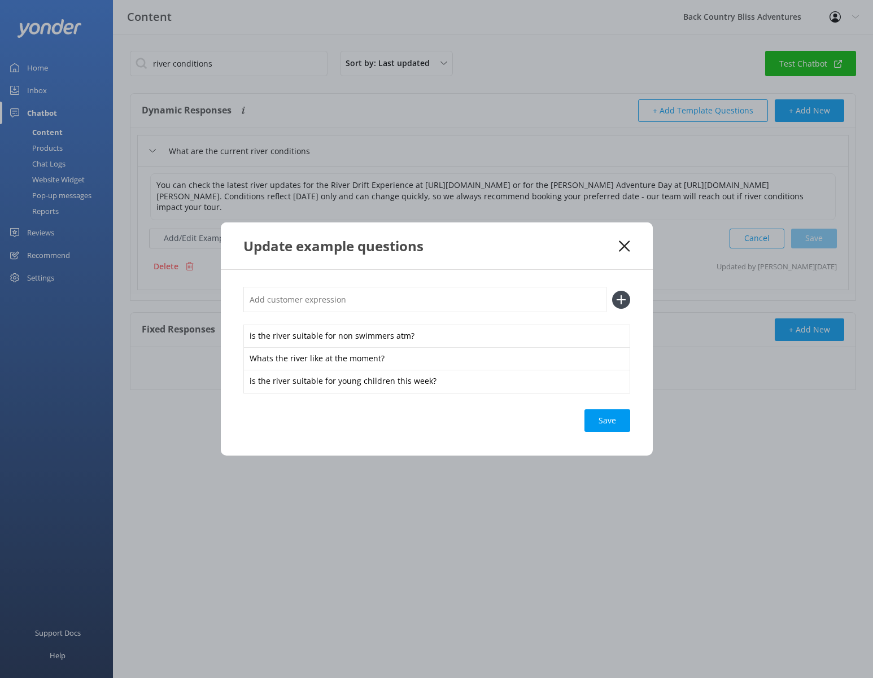
click at [352, 301] on input "text" at bounding box center [424, 299] width 363 height 25
type input "how fast is the water at the moment?"
click at [623, 297] on icon at bounding box center [621, 300] width 18 height 18
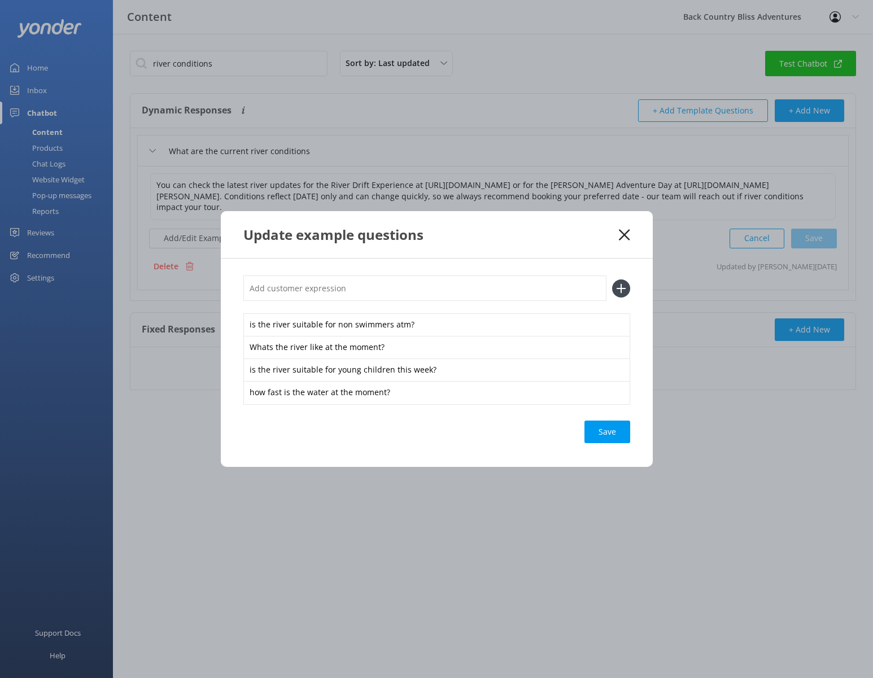
click at [313, 288] on input "text" at bounding box center [424, 287] width 363 height 25
type input "will this rain affect the tour [DATE]?"
click at [618, 289] on use at bounding box center [621, 288] width 10 height 10
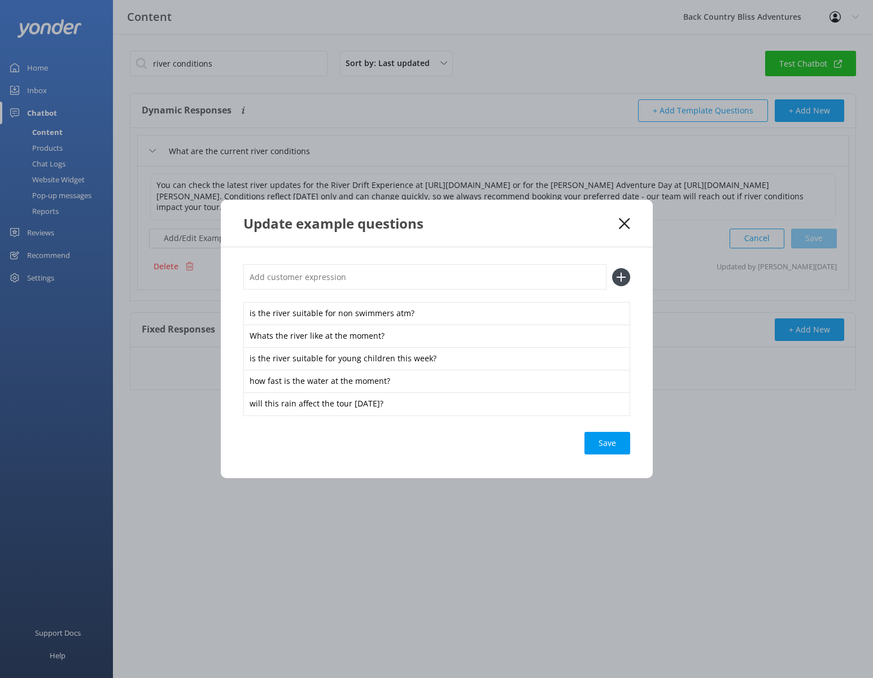
click at [604, 439] on div "Save" at bounding box center [607, 443] width 46 height 23
click at [615, 449] on div "Save" at bounding box center [607, 443] width 46 height 23
click at [628, 221] on icon at bounding box center [624, 223] width 11 height 11
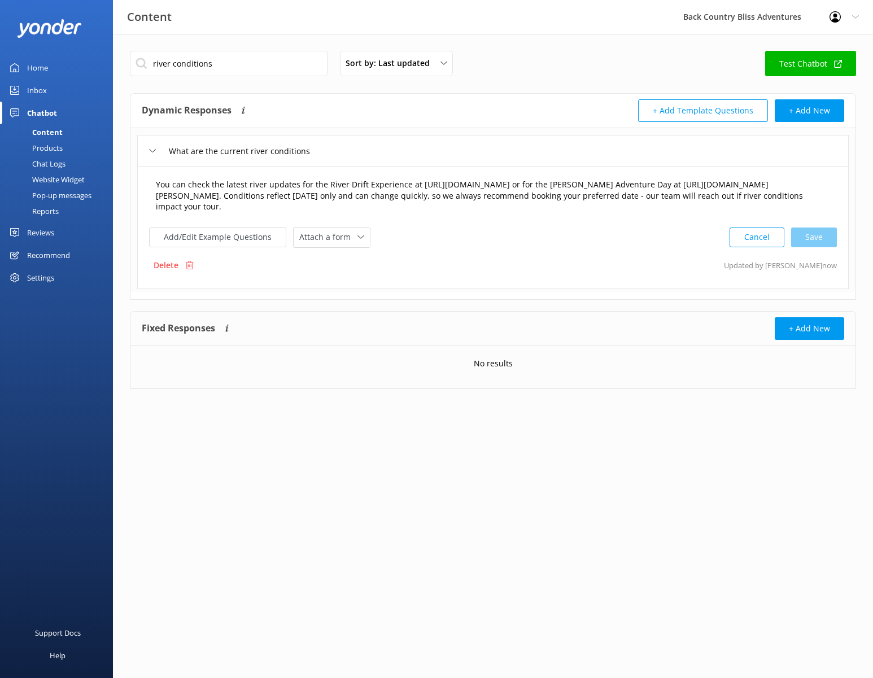
click at [386, 195] on textarea "You can check the latest river updates for the River Drift Experience at [URL][…" at bounding box center [493, 196] width 686 height 47
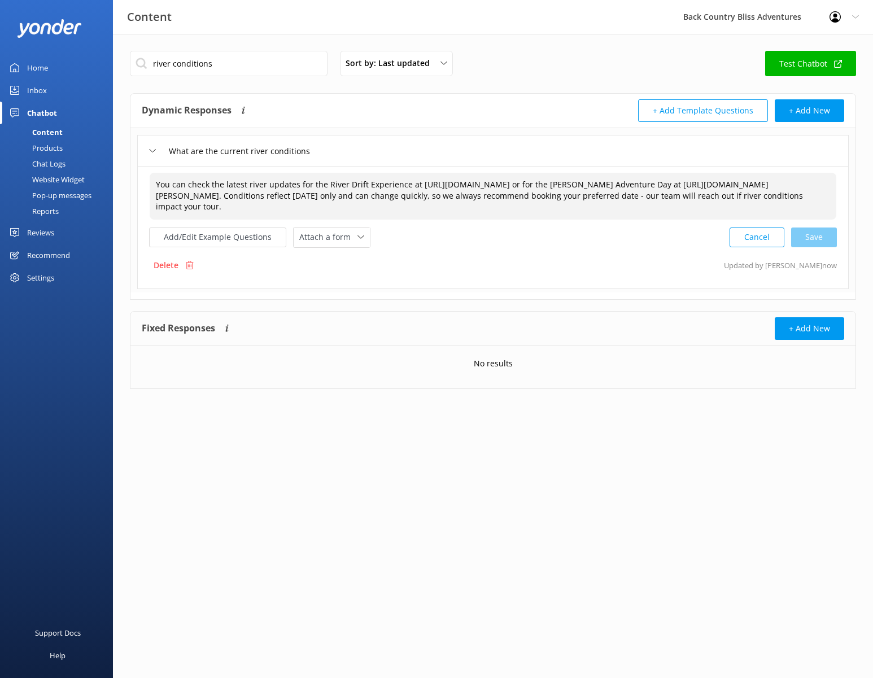
click at [392, 194] on textarea "You can check the latest river updates for the River Drift Experience at [URL][…" at bounding box center [493, 196] width 686 height 47
click at [635, 183] on textarea "You can check the latest river updates for the River Drift Experience at [URL][…" at bounding box center [493, 196] width 686 height 47
drag, startPoint x: 640, startPoint y: 182, endPoint x: 417, endPoint y: 183, distance: 223.5
click at [417, 183] on textarea "You can check the latest river updates for the River Drift Experience at [URL][…" at bounding box center [493, 196] width 686 height 47
click at [637, 182] on textarea "You can check the latest river updates for the River Drift Experience at [URL][…" at bounding box center [493, 196] width 686 height 47
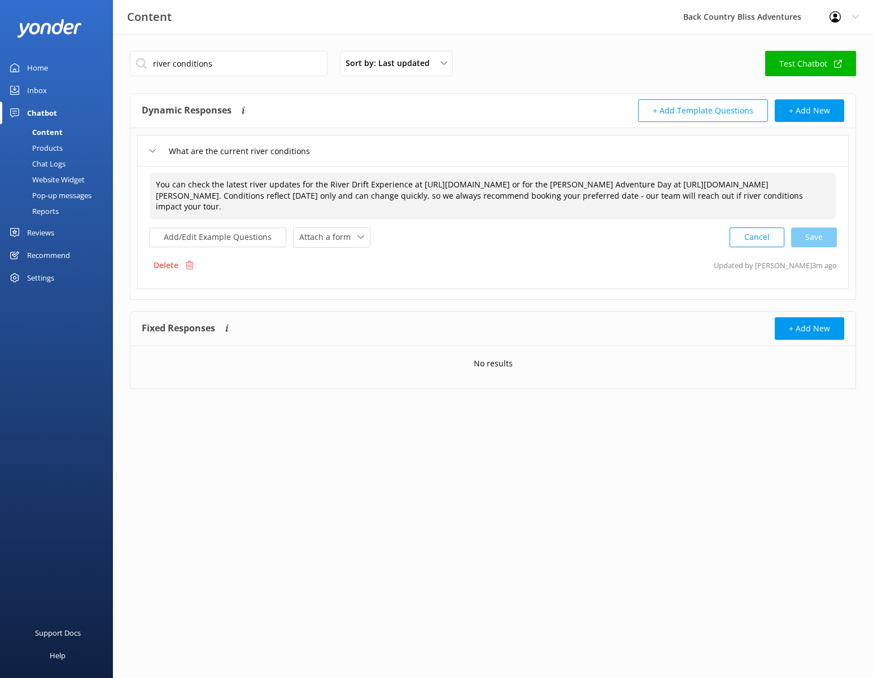
drag, startPoint x: 639, startPoint y: 183, endPoint x: 417, endPoint y: 189, distance: 222.5
click at [417, 189] on textarea "You can check the latest river updates for the River Drift Experience at [URL][…" at bounding box center [493, 196] width 686 height 47
paste textarea "[DOMAIN_NAME][URL]"
click at [810, 233] on div "Cancel Loading.." at bounding box center [783, 237] width 107 height 21
type textarea "You can check the latest river updates for the River Drift Experience at [URL][…"
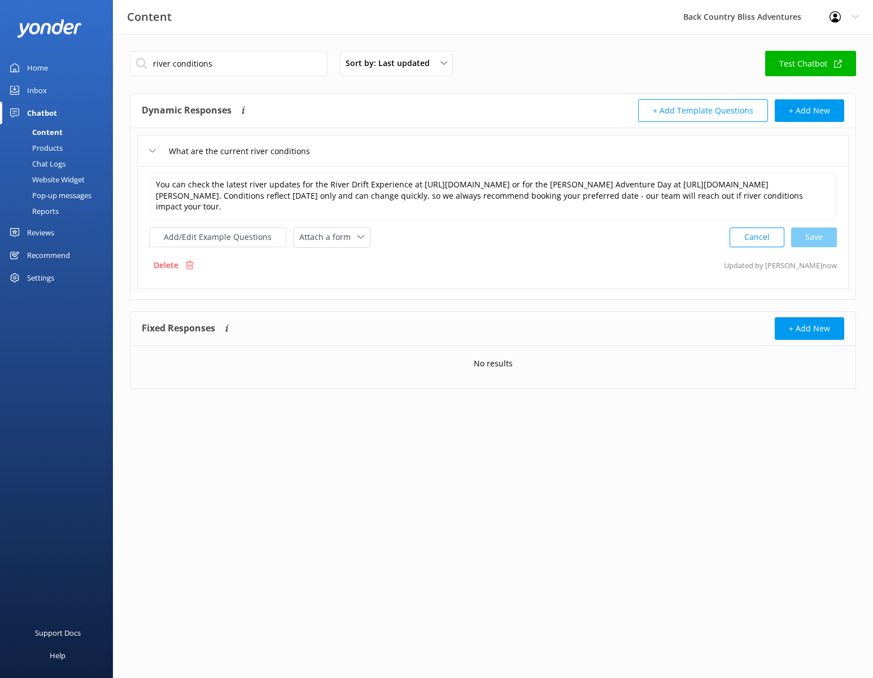
click at [41, 91] on div "Inbox" at bounding box center [37, 90] width 20 height 23
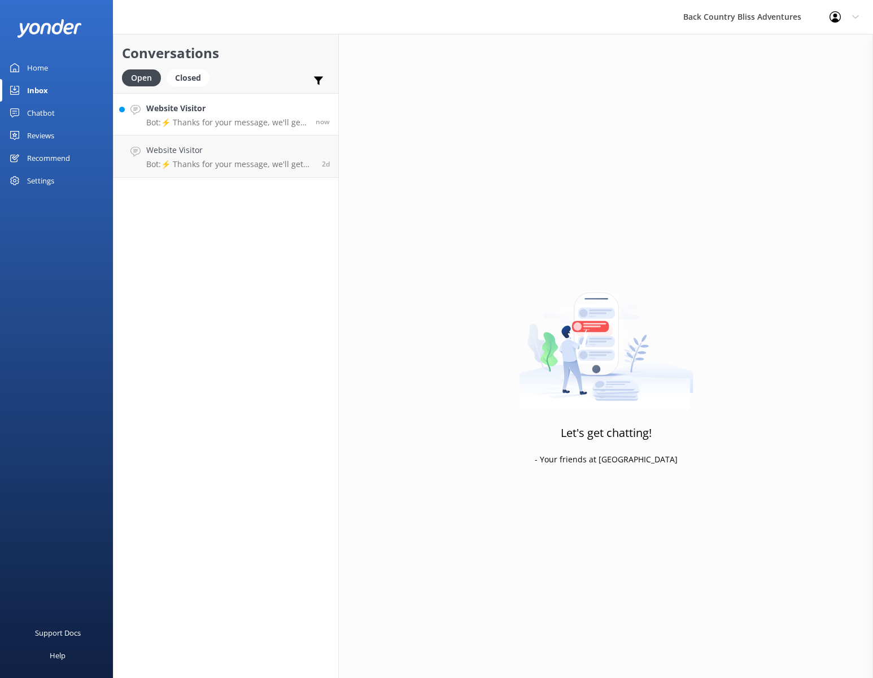
click at [236, 120] on p "Bot: ⚡ Thanks for your message, we'll get back to you as soon as we can. You're…" at bounding box center [226, 122] width 161 height 10
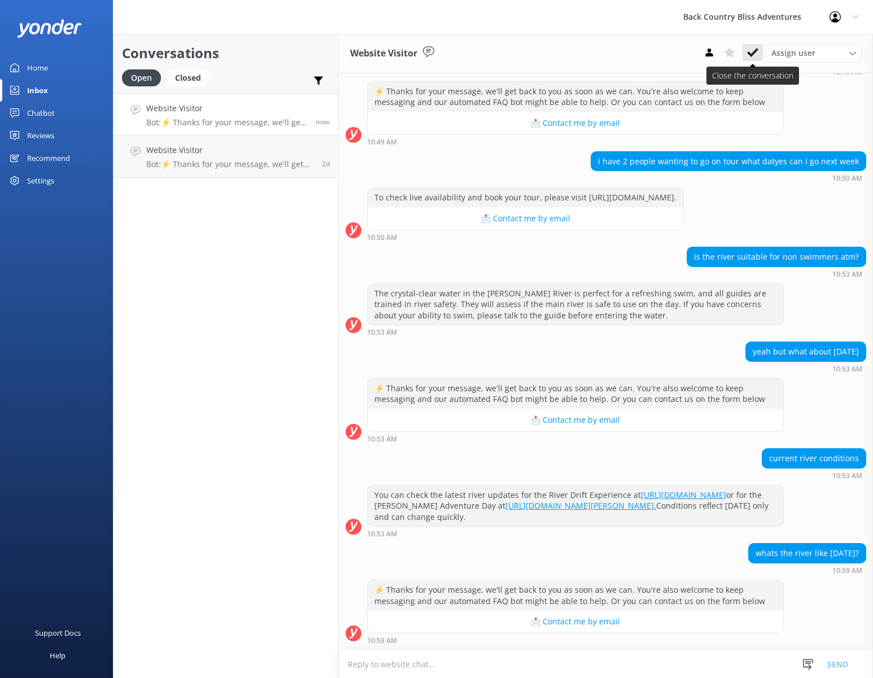
scroll to position [1828, 0]
click at [749, 49] on icon at bounding box center [752, 52] width 11 height 11
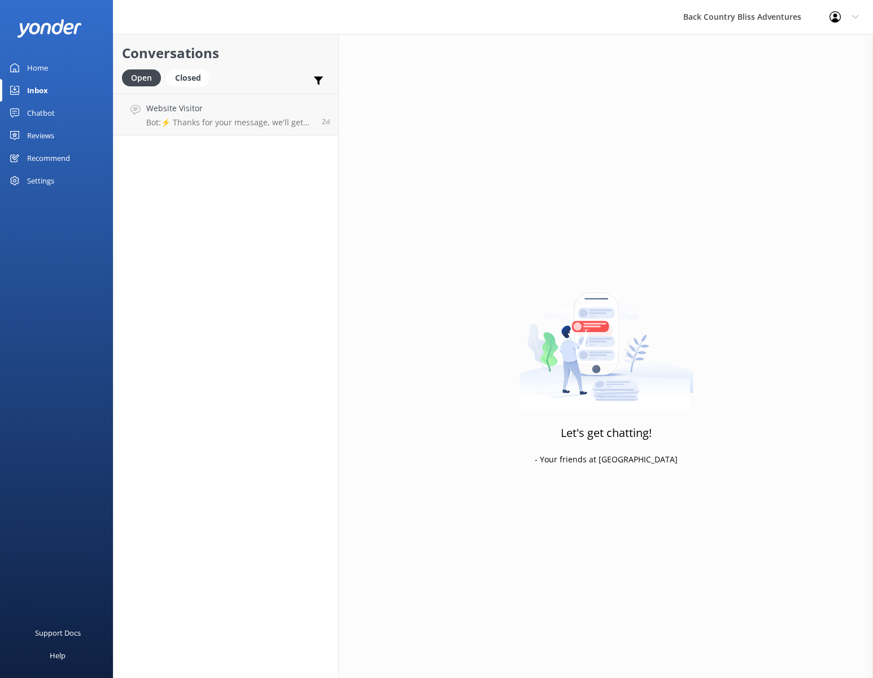
click at [32, 107] on div "Chatbot" at bounding box center [41, 113] width 28 height 23
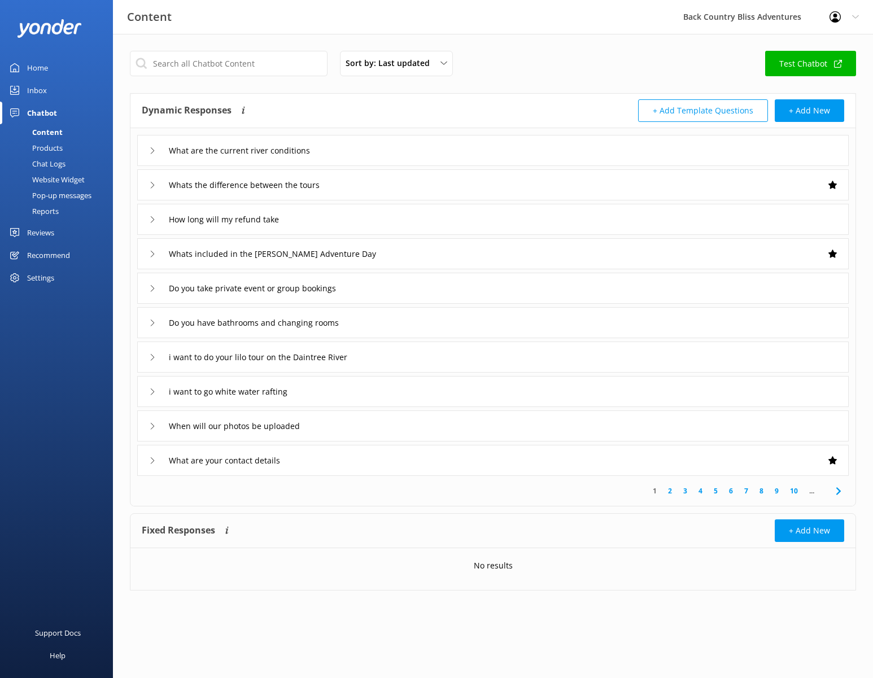
click at [795, 62] on link "Test Chatbot" at bounding box center [810, 63] width 91 height 25
click at [228, 59] on input "text" at bounding box center [229, 63] width 198 height 25
click at [182, 151] on input "What are the current river conditions" at bounding box center [253, 150] width 181 height 17
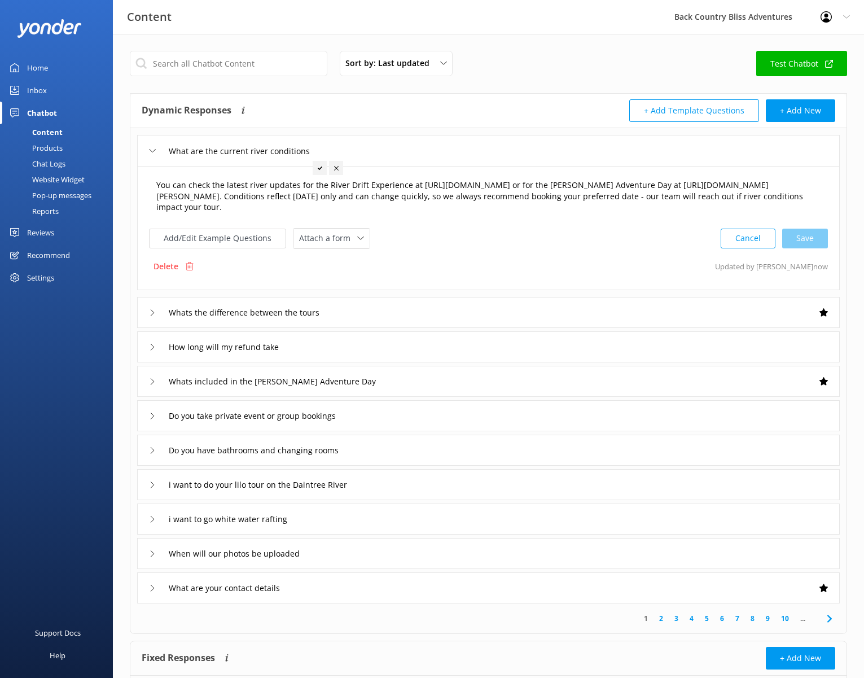
click at [548, 199] on textarea "You can check the latest river updates for the River Drift Experience at [URL][…" at bounding box center [488, 196] width 677 height 47
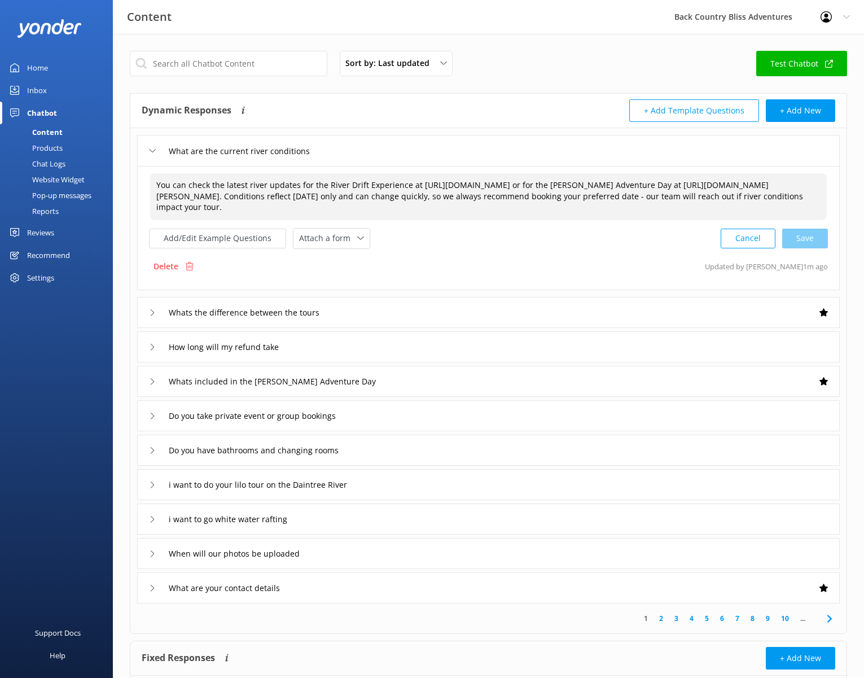
click at [691, 196] on textarea "You can check the latest river updates for the River Drift Experience at [URL][…" at bounding box center [488, 196] width 677 height 47
click at [540, 195] on textarea "You can check the latest river updates for the River Drift Experience at [URL][…" at bounding box center [488, 196] width 677 height 47
click at [547, 198] on textarea "You can check the latest river updates for the River Drift Experience at [URL][…" at bounding box center [488, 196] width 677 height 47
click at [531, 185] on textarea "You can check the latest river updates for the River Drift Experience at [URL][…" at bounding box center [488, 196] width 677 height 47
drag, startPoint x: 526, startPoint y: 185, endPoint x: 417, endPoint y: 189, distance: 109.0
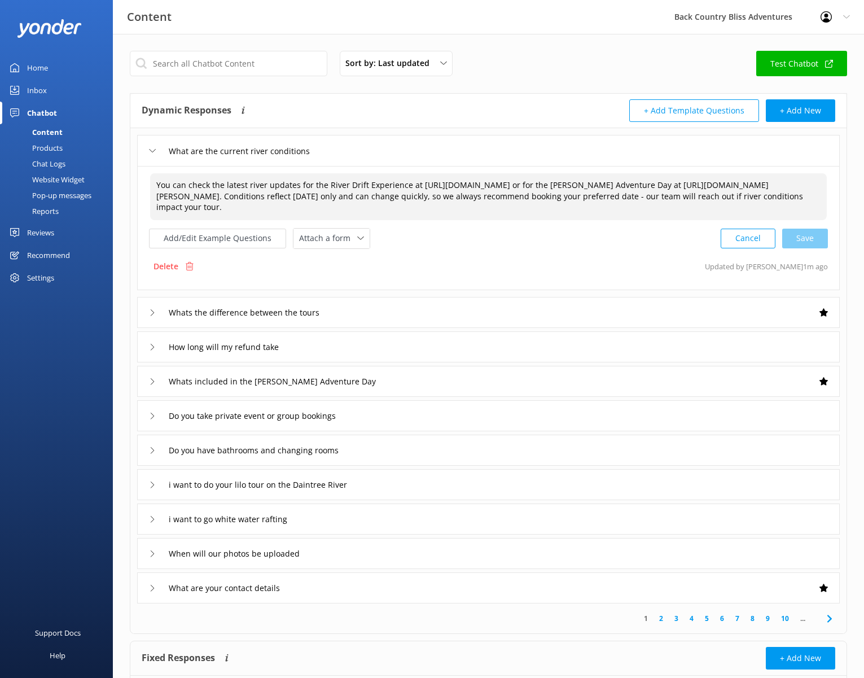
click at [417, 189] on textarea "You can check the latest river updates for the River Drift Experience at [URL][…" at bounding box center [488, 196] width 677 height 47
paste textarea "[DOMAIN_NAME][URL]"
click at [808, 243] on div "Cancel Loading.." at bounding box center [774, 237] width 107 height 21
type textarea "You can check the latest river updates for the River Drift Experience at [URL][…"
click at [44, 87] on div "Inbox" at bounding box center [37, 90] width 20 height 23
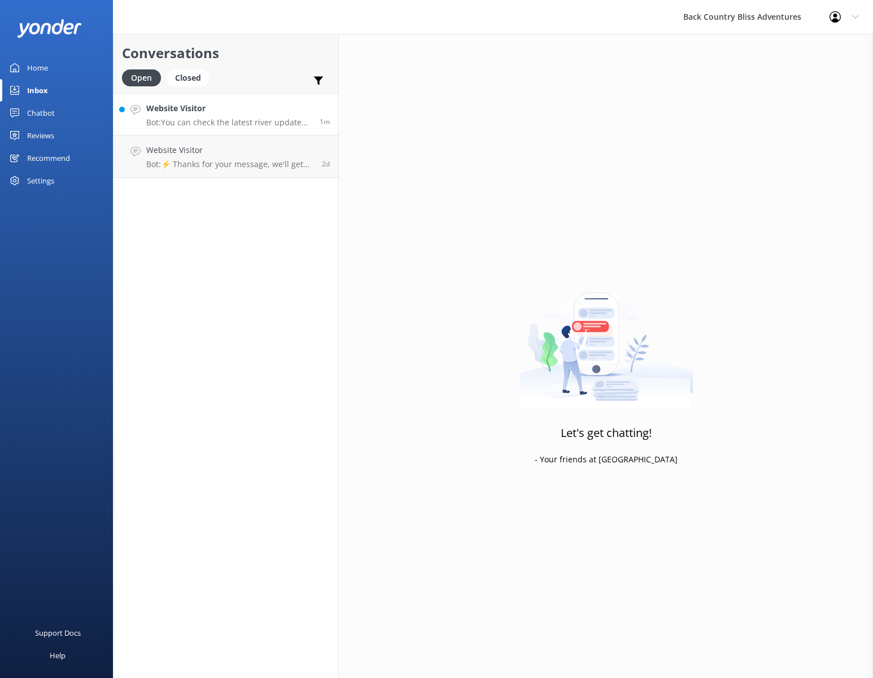
click at [200, 111] on h4 "Website Visitor" at bounding box center [228, 108] width 165 height 12
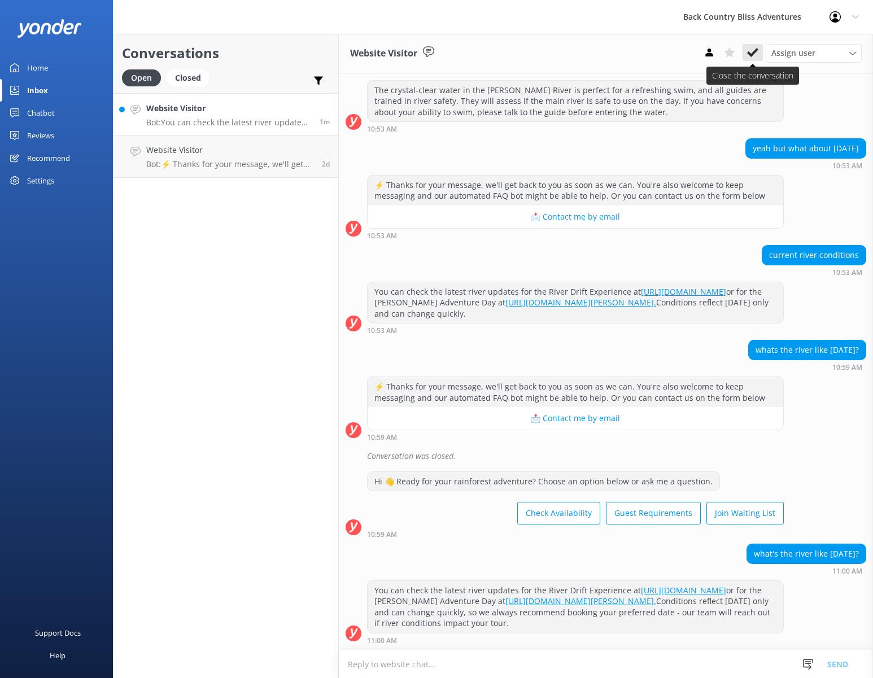
scroll to position [2030, 0]
click at [749, 51] on icon at bounding box center [752, 52] width 11 height 11
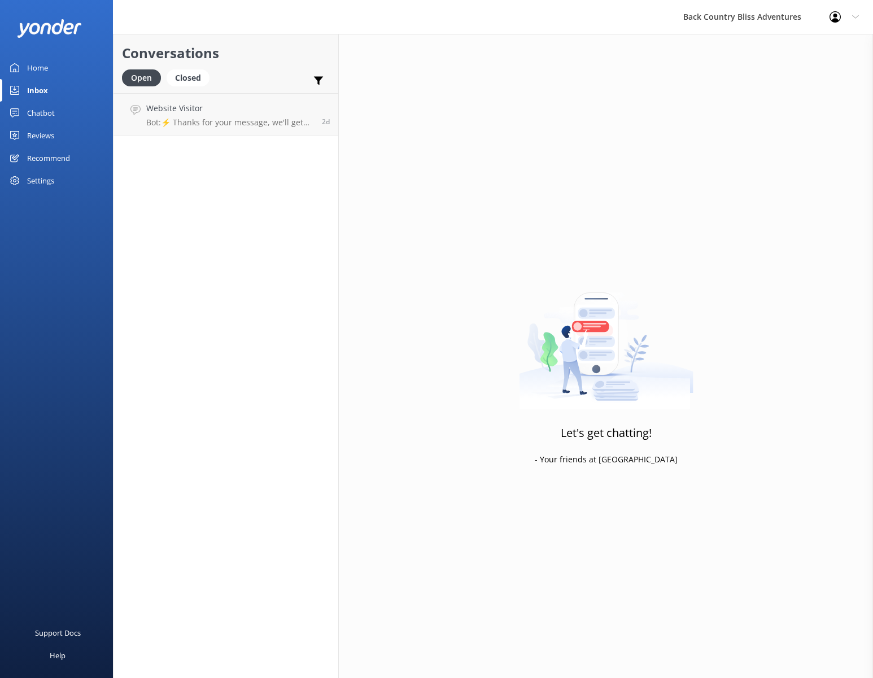
click at [50, 112] on div "Chatbot" at bounding box center [41, 113] width 28 height 23
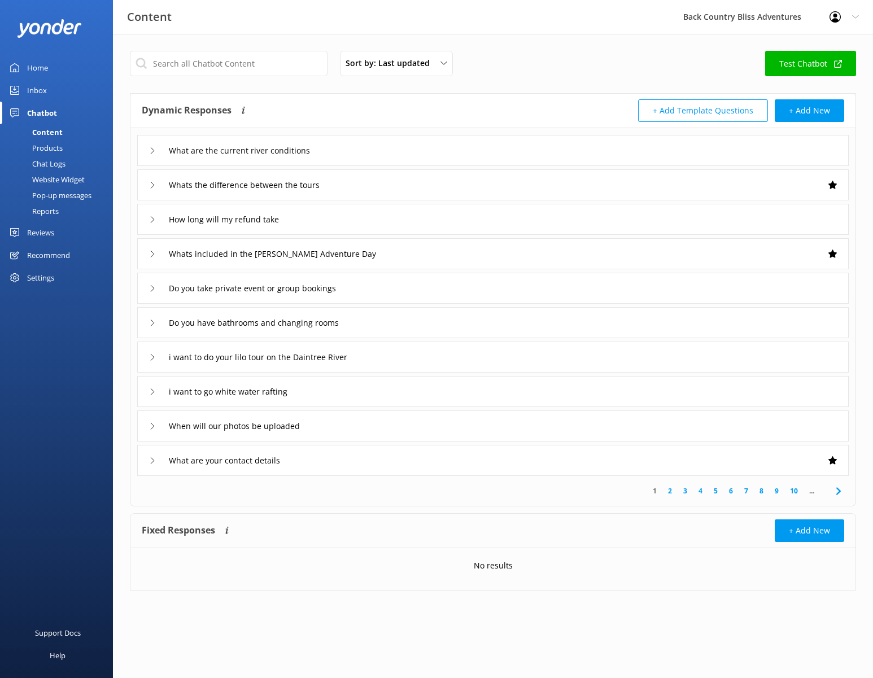
click at [806, 68] on link "Test Chatbot" at bounding box center [810, 63] width 91 height 25
click at [40, 92] on div "Inbox" at bounding box center [37, 90] width 20 height 23
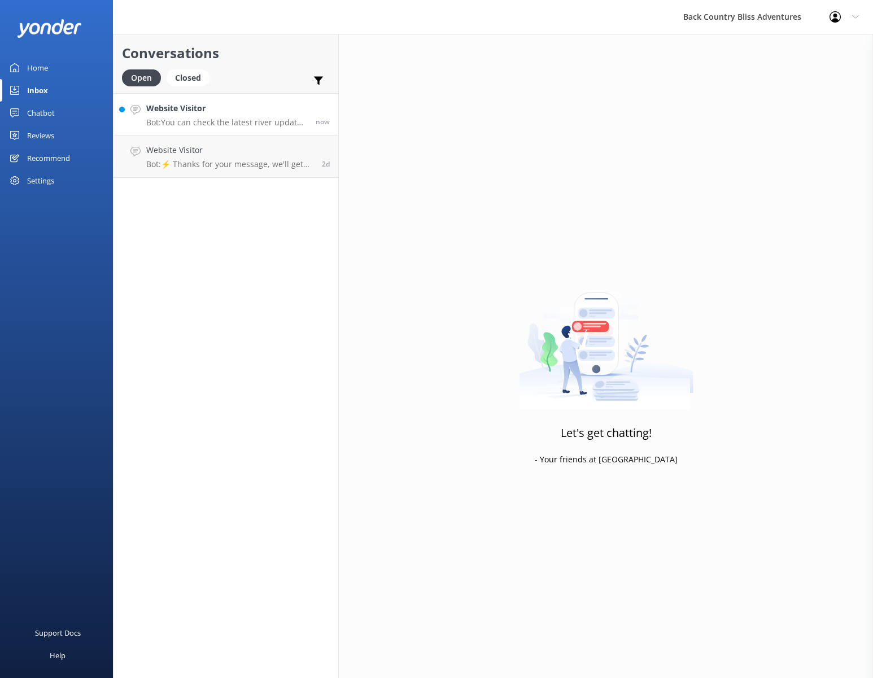
drag, startPoint x: 249, startPoint y: 113, endPoint x: 313, endPoint y: 107, distance: 64.1
click at [249, 113] on h4 "Website Visitor" at bounding box center [226, 108] width 161 height 12
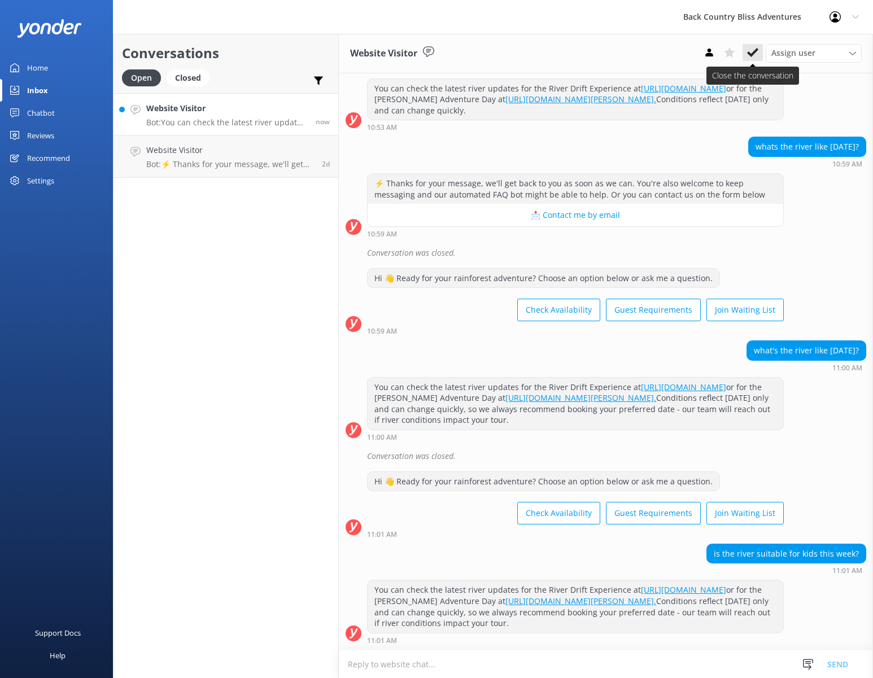
click at [753, 52] on use at bounding box center [752, 52] width 11 height 9
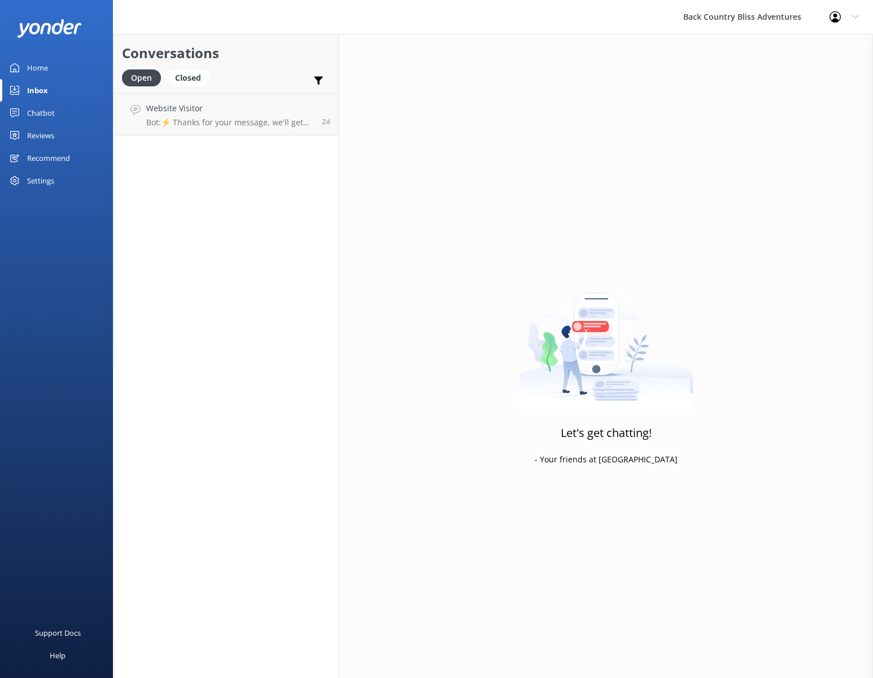
click at [45, 112] on div "Chatbot" at bounding box center [41, 113] width 28 height 23
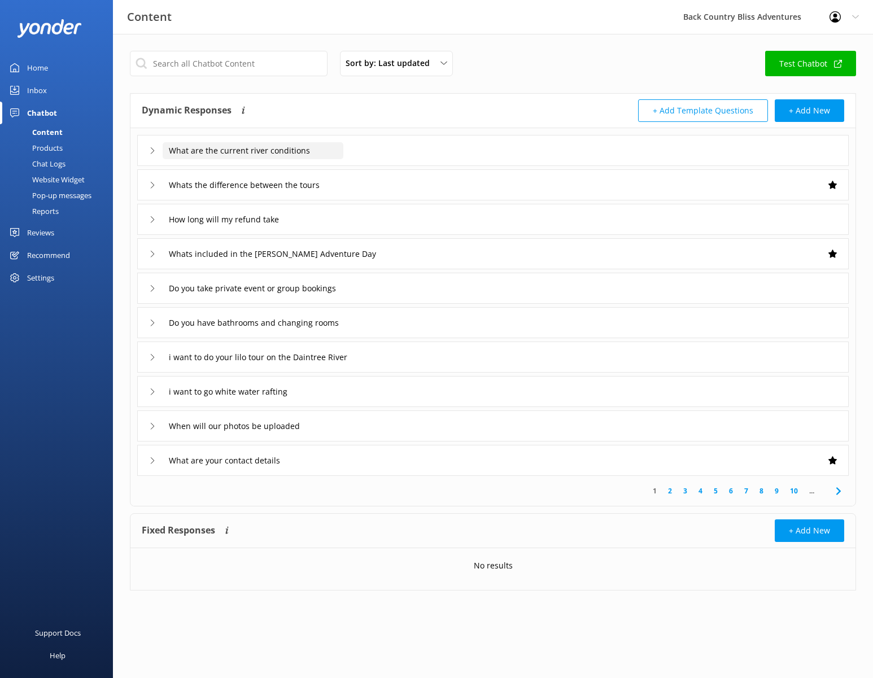
click at [247, 151] on input "What are the current river conditions" at bounding box center [253, 150] width 181 height 17
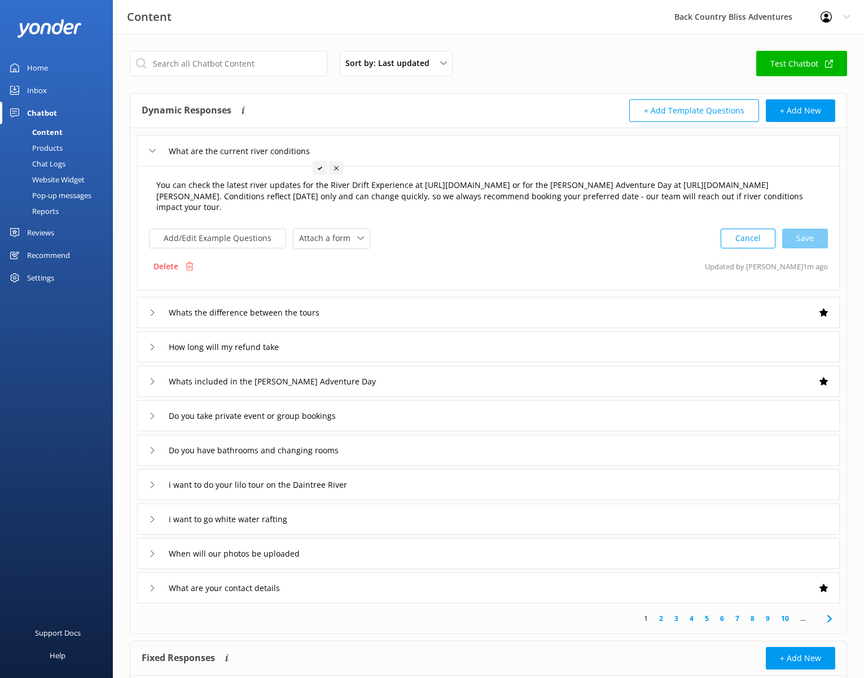
click at [587, 189] on textarea "You can check the latest river updates for the River Drift Experience at [URL][…" at bounding box center [488, 196] width 677 height 47
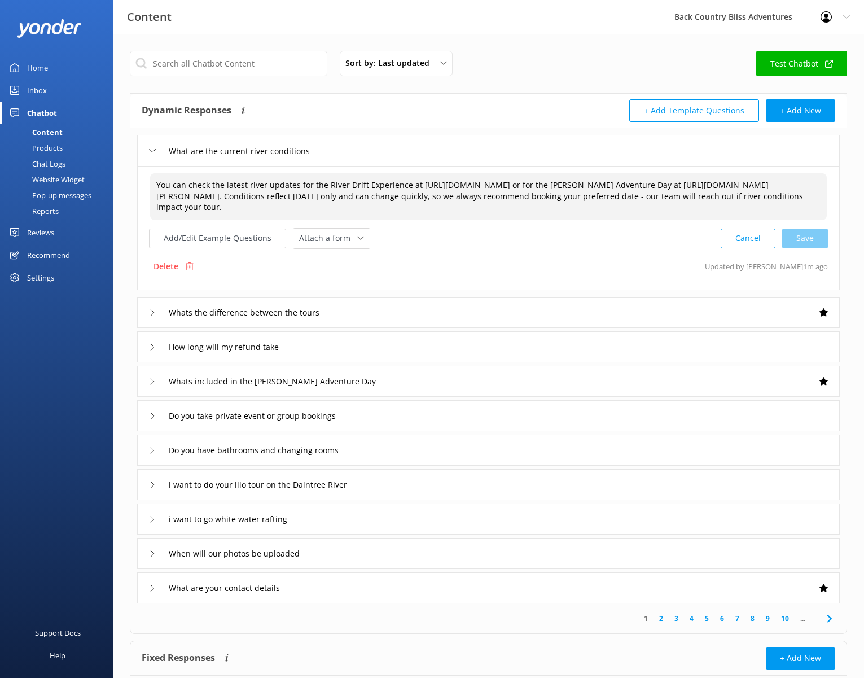
drag, startPoint x: 536, startPoint y: 183, endPoint x: 415, endPoint y: 185, distance: 120.8
click at [415, 185] on textarea "You can check the latest river updates for the River Drift Experience at [URL][…" at bounding box center [488, 196] width 677 height 47
paste textarea "tours/river-drift-snorkelling/"
click at [808, 238] on div "Cancel Save" at bounding box center [774, 238] width 107 height 21
click at [791, 64] on link "Test Chatbot" at bounding box center [801, 63] width 91 height 25
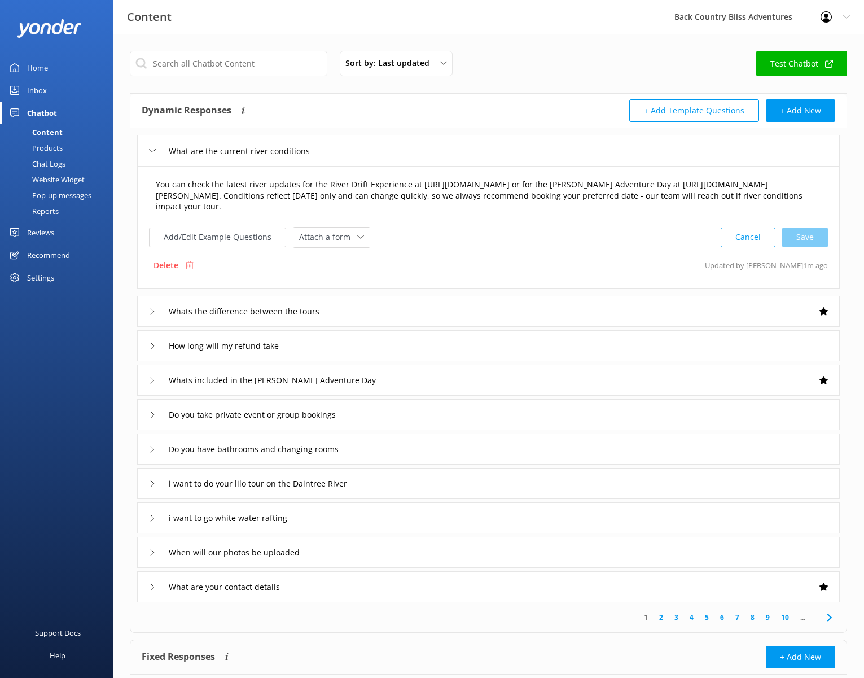
click at [616, 186] on textarea "You can check the latest river updates for the River Drift Experience at [URL][…" at bounding box center [489, 196] width 678 height 47
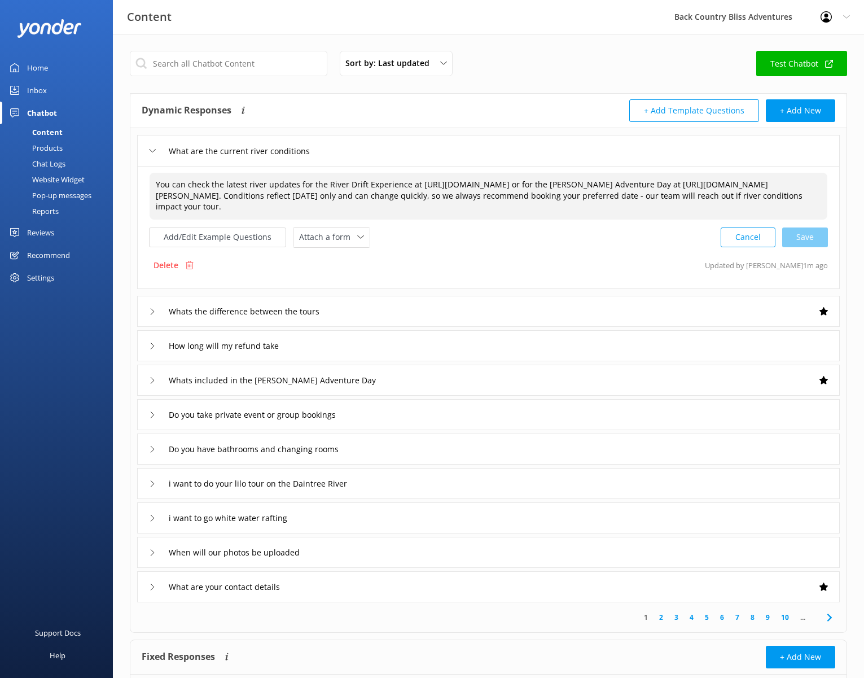
click at [635, 188] on textarea "You can check the latest river updates for the River Drift Experience at [URL][…" at bounding box center [489, 196] width 678 height 47
drag, startPoint x: 638, startPoint y: 186, endPoint x: 702, endPoint y: 183, distance: 63.8
click at [702, 183] on textarea "You can check the latest river updates for the River Drift Experience at [URL][…" at bounding box center [489, 196] width 678 height 47
click at [458, 196] on textarea "You can check the latest river updates for the River Drift Experience at [URL][…" at bounding box center [489, 196] width 678 height 47
paste textarea "#river-conditions"
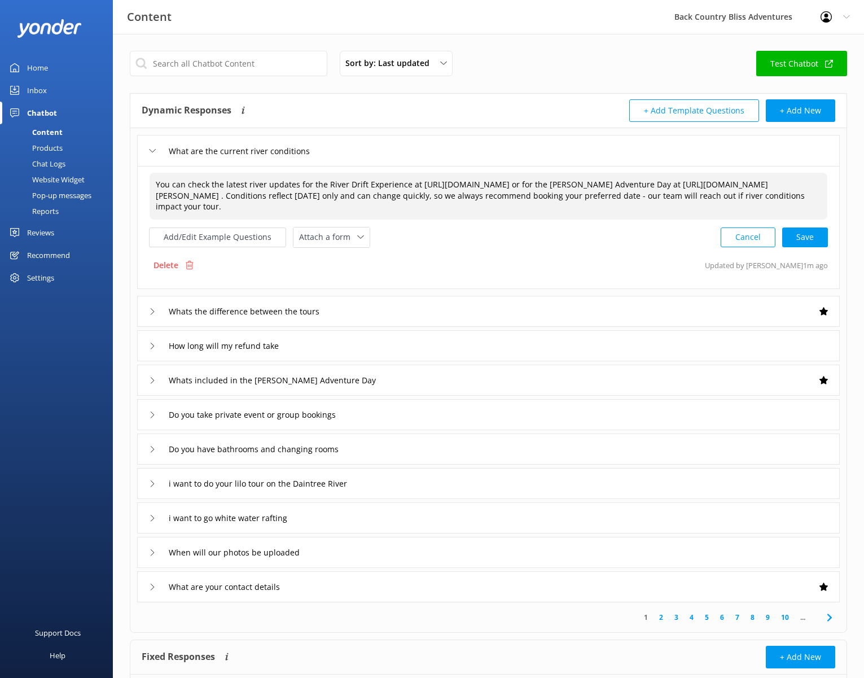
click at [624, 207] on textarea "You can check the latest river updates for the River Drift Experience at [URL][…" at bounding box center [489, 196] width 678 height 47
click at [807, 237] on div "Cancel Save" at bounding box center [774, 237] width 107 height 21
click at [473, 242] on div "Add/Edit Example Questions Attach a form Leave contact details Check availabili…" at bounding box center [488, 237] width 679 height 21
type textarea "You can check the latest river updates for the River Drift Experience at [URL][…"
click at [38, 87] on div "Inbox" at bounding box center [37, 90] width 20 height 23
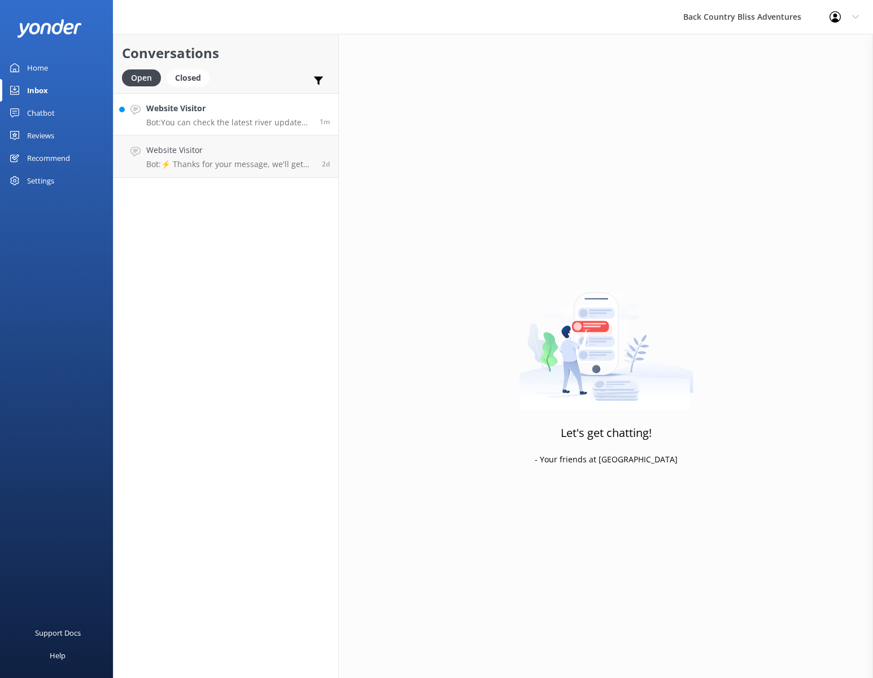
click at [256, 115] on div "Website Visitor Bot: You can check the latest river updates for the River Drift…" at bounding box center [228, 114] width 165 height 24
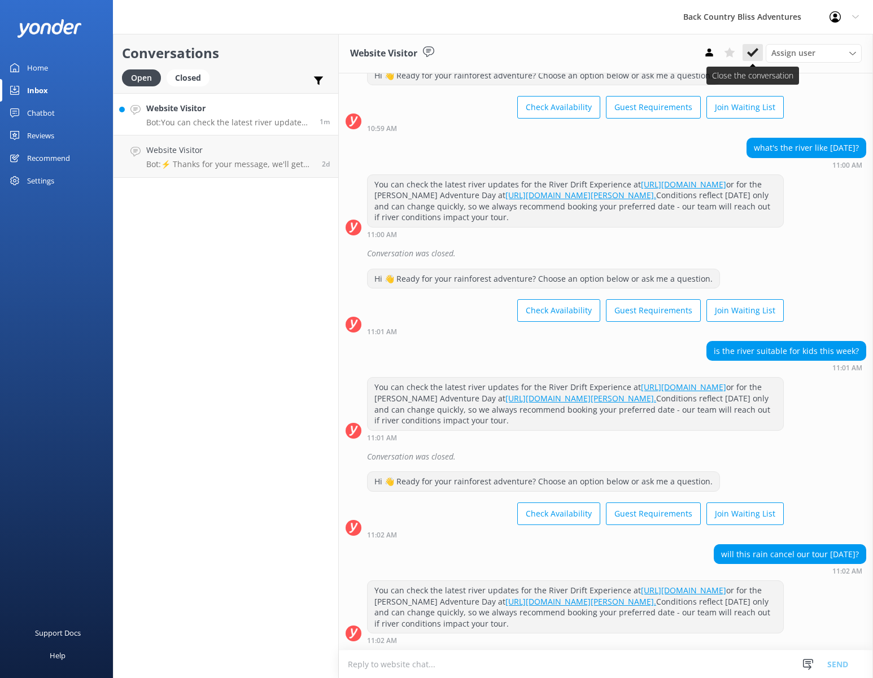
click at [753, 51] on icon at bounding box center [752, 52] width 11 height 11
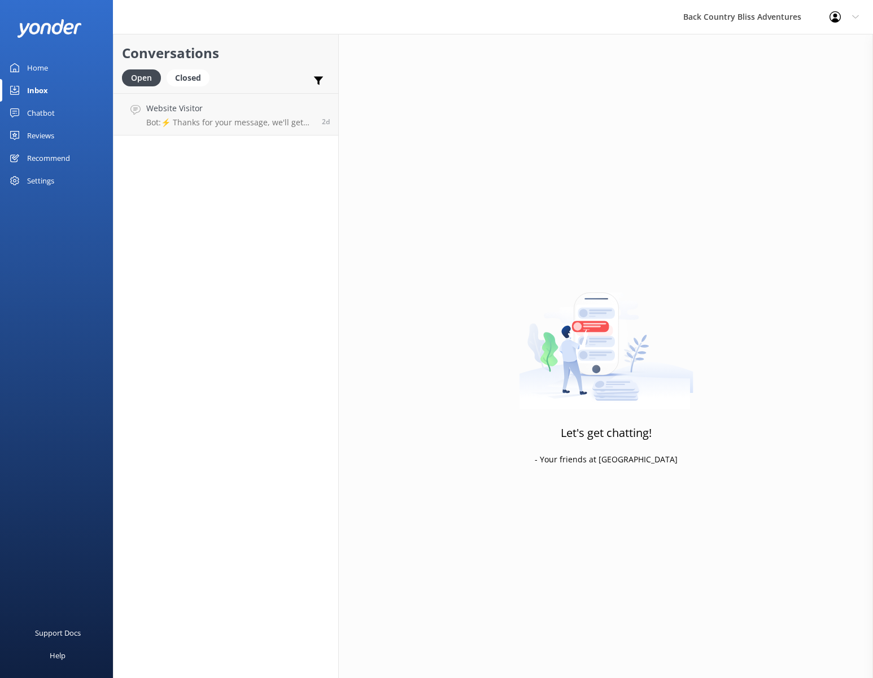
click at [43, 108] on div "Chatbot" at bounding box center [41, 113] width 28 height 23
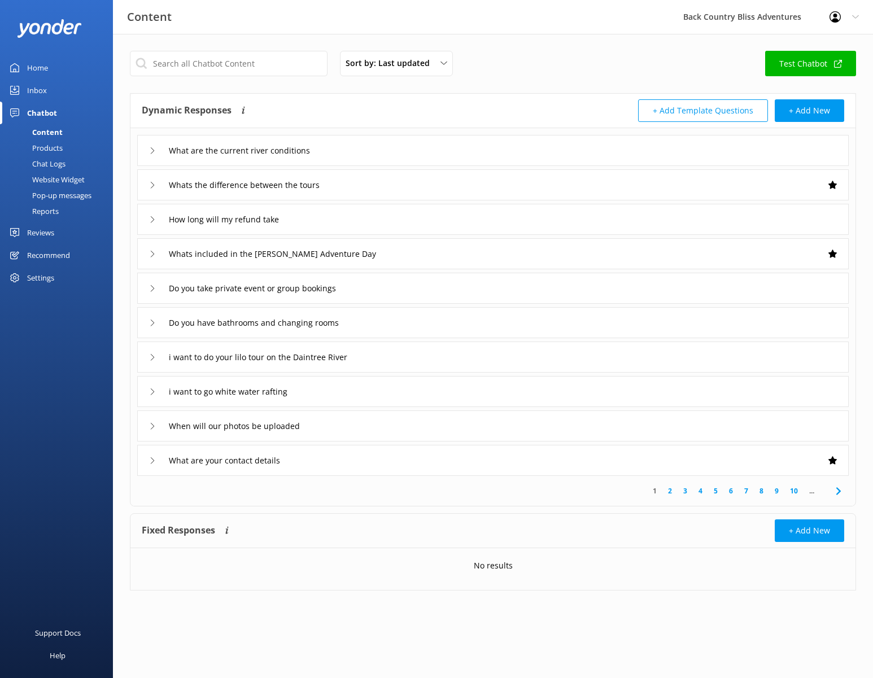
click at [809, 62] on link "Test Chatbot" at bounding box center [810, 63] width 91 height 25
